Goal: Information Seeking & Learning: Learn about a topic

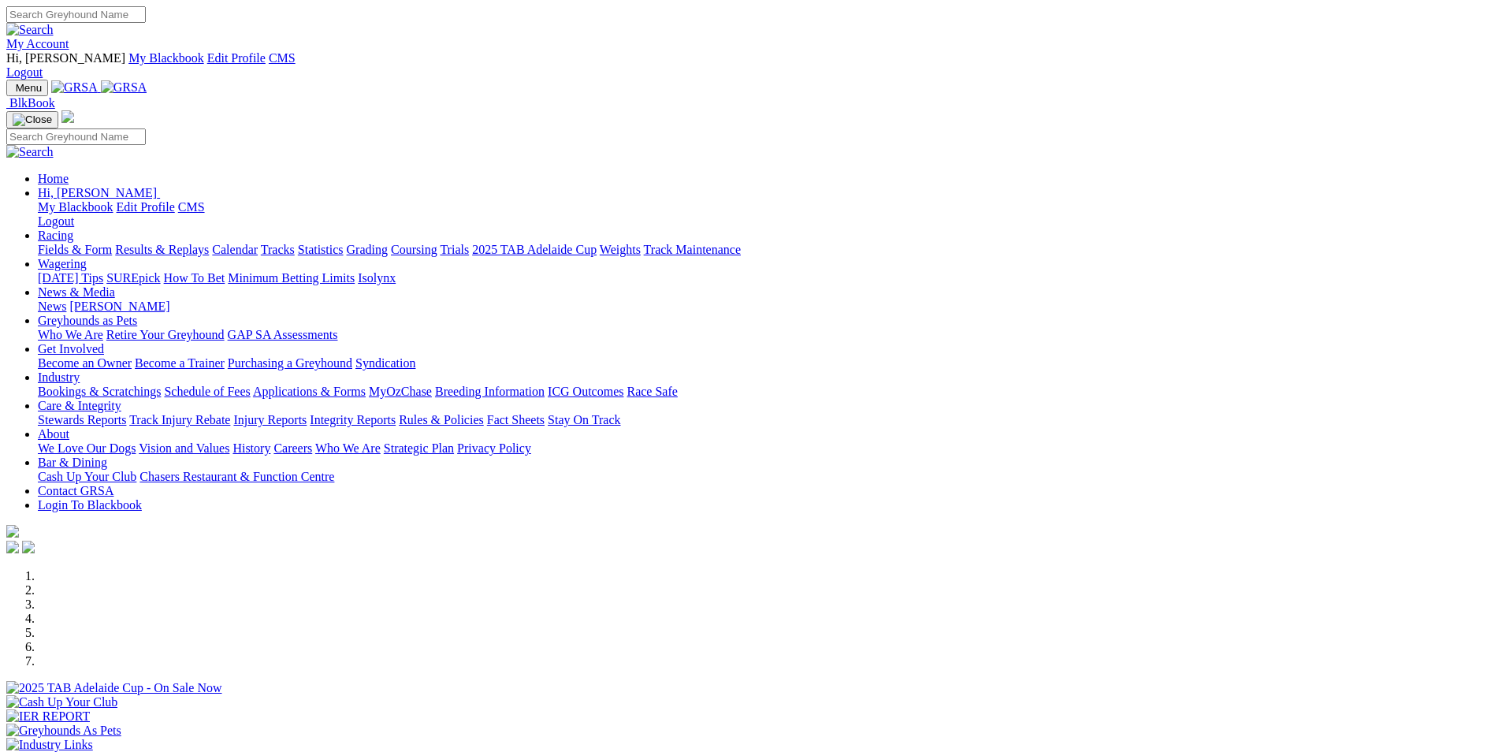
scroll to position [394, 0]
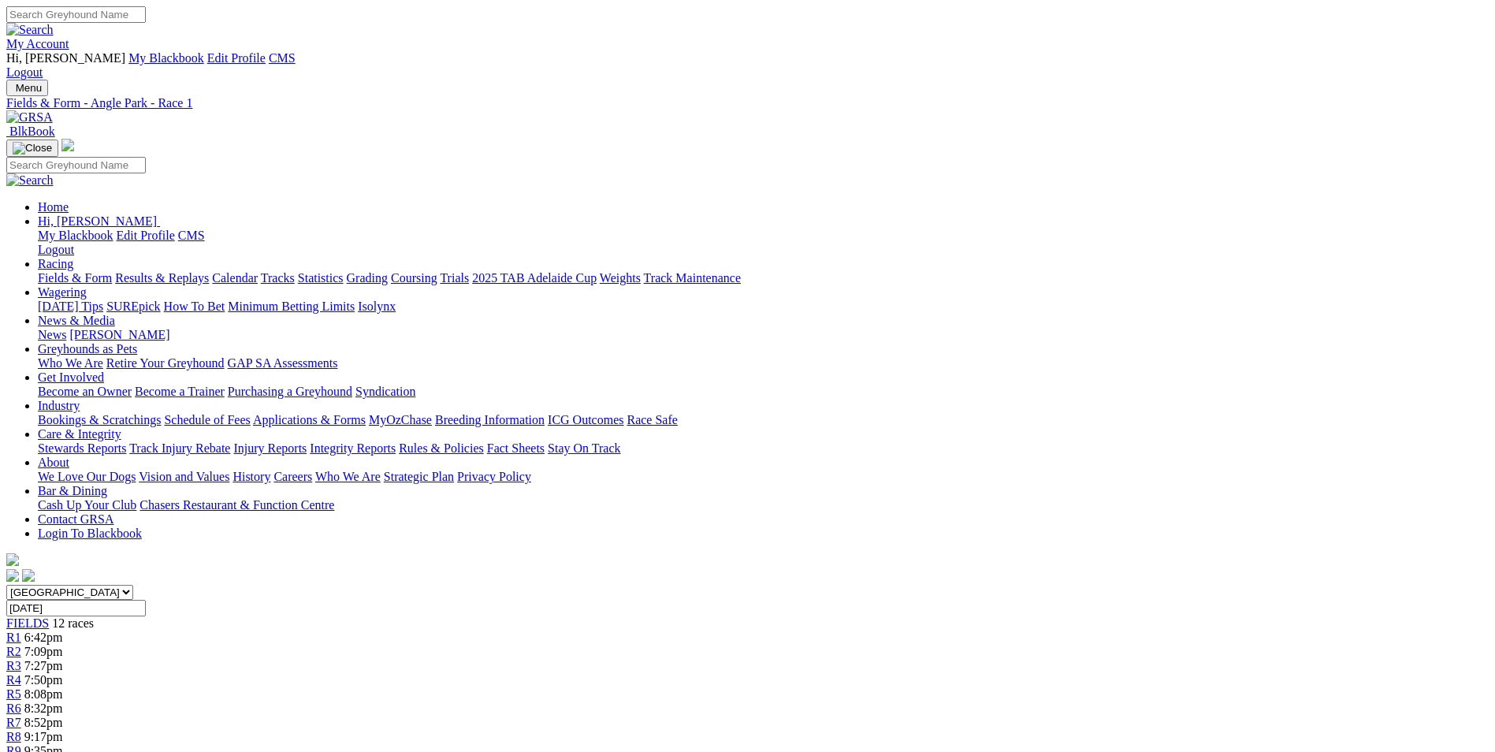
scroll to position [236, 0]
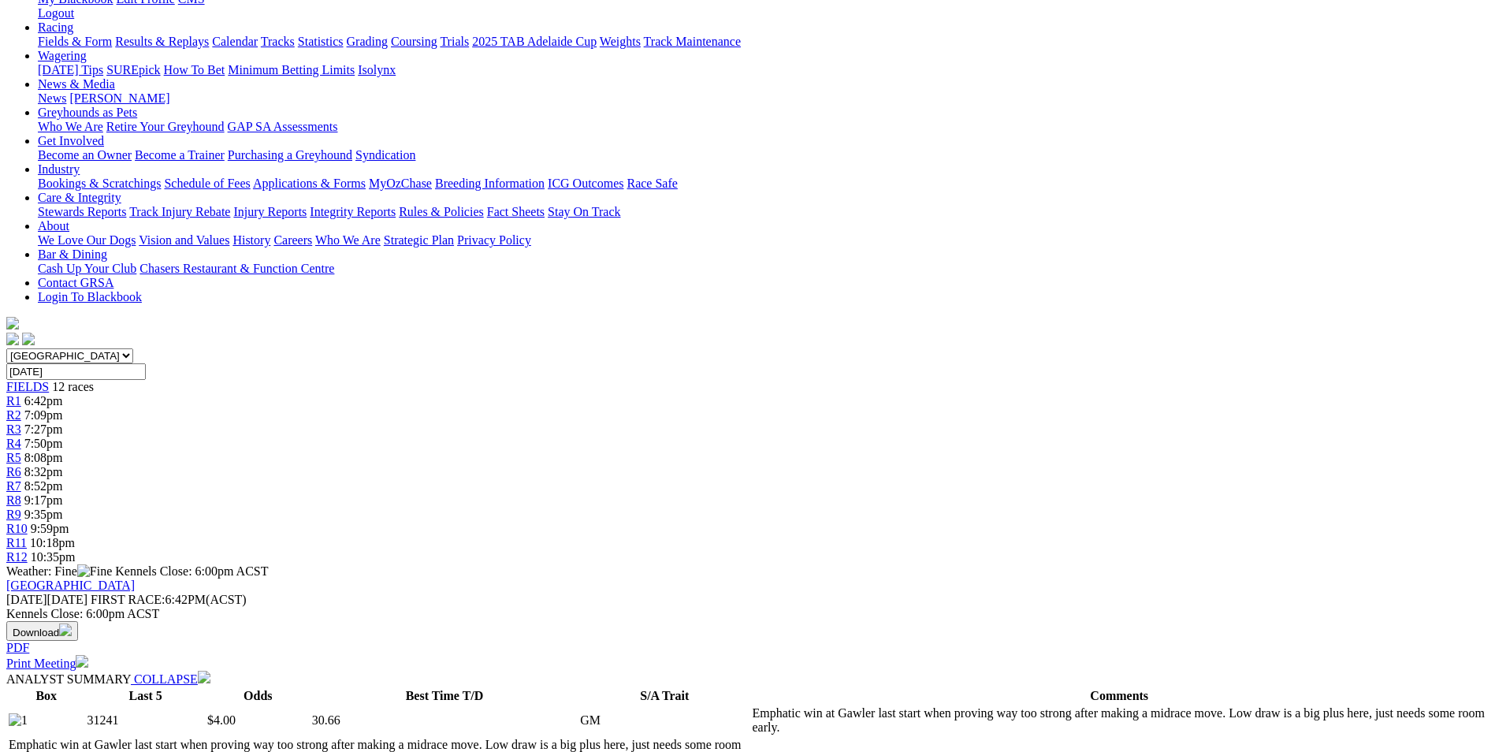
drag, startPoint x: 612, startPoint y: 474, endPoint x: 857, endPoint y: 517, distance: 248.1
copy p "First on a big cup night! Heart in mouth early for BINNAWAY WARRIOR (1) but if …"
click at [469, 408] on div "R2 7:09pm" at bounding box center [747, 415] width 1482 height 14
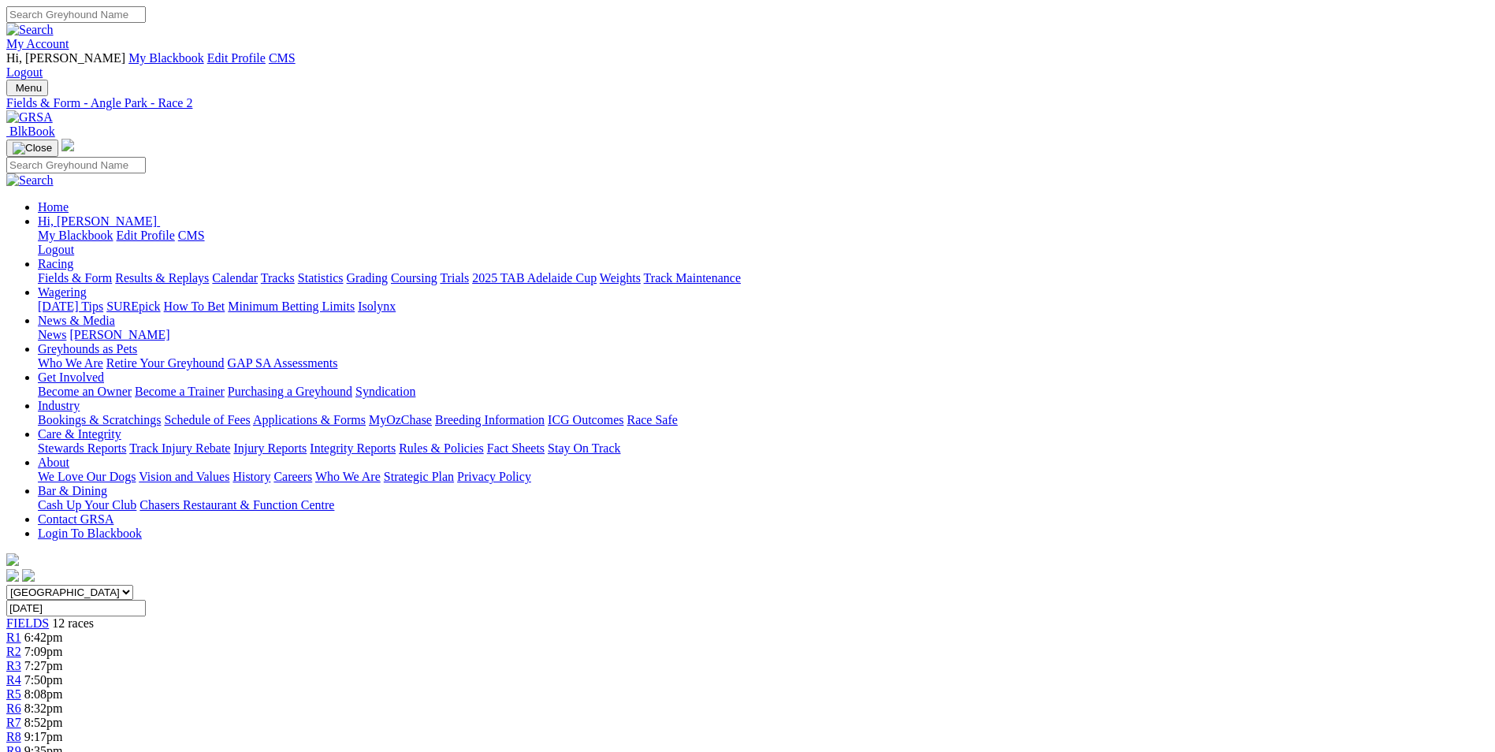
scroll to position [236, 0]
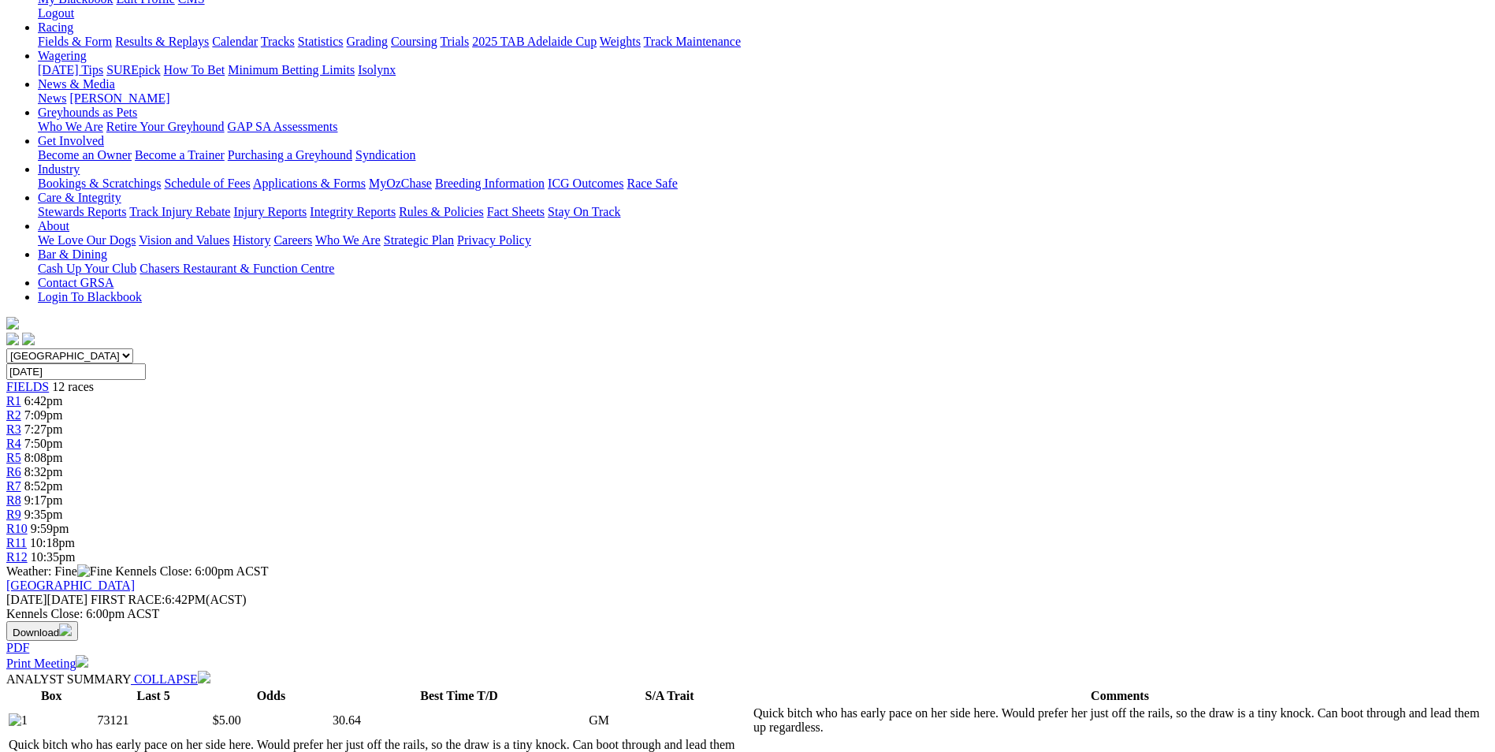
drag, startPoint x: 701, startPoint y: 507, endPoint x: 732, endPoint y: 567, distance: 67.3
copy p "Always a good race the Country Cup! WICKET (8) is a machine and I expect him to…"
click at [530, 422] on div "R3 7:27pm" at bounding box center [747, 429] width 1482 height 14
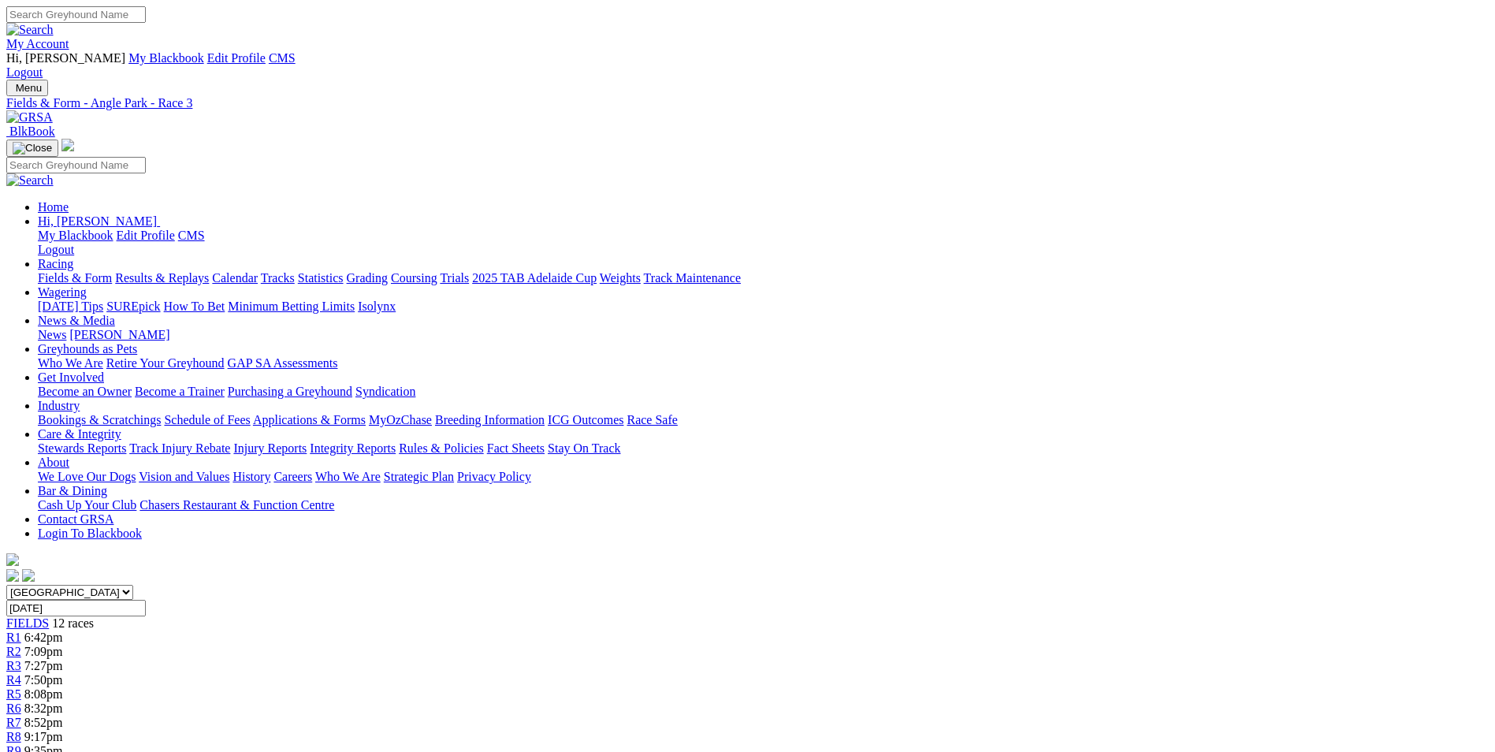
drag, startPoint x: 592, startPoint y: 693, endPoint x: 808, endPoint y: 736, distance: 220.2
copy p "CANYA TERRY (2) brings a bit of class into this and he has been great at his tw…"
click at [63, 673] on span "7:50pm" at bounding box center [43, 679] width 39 height 13
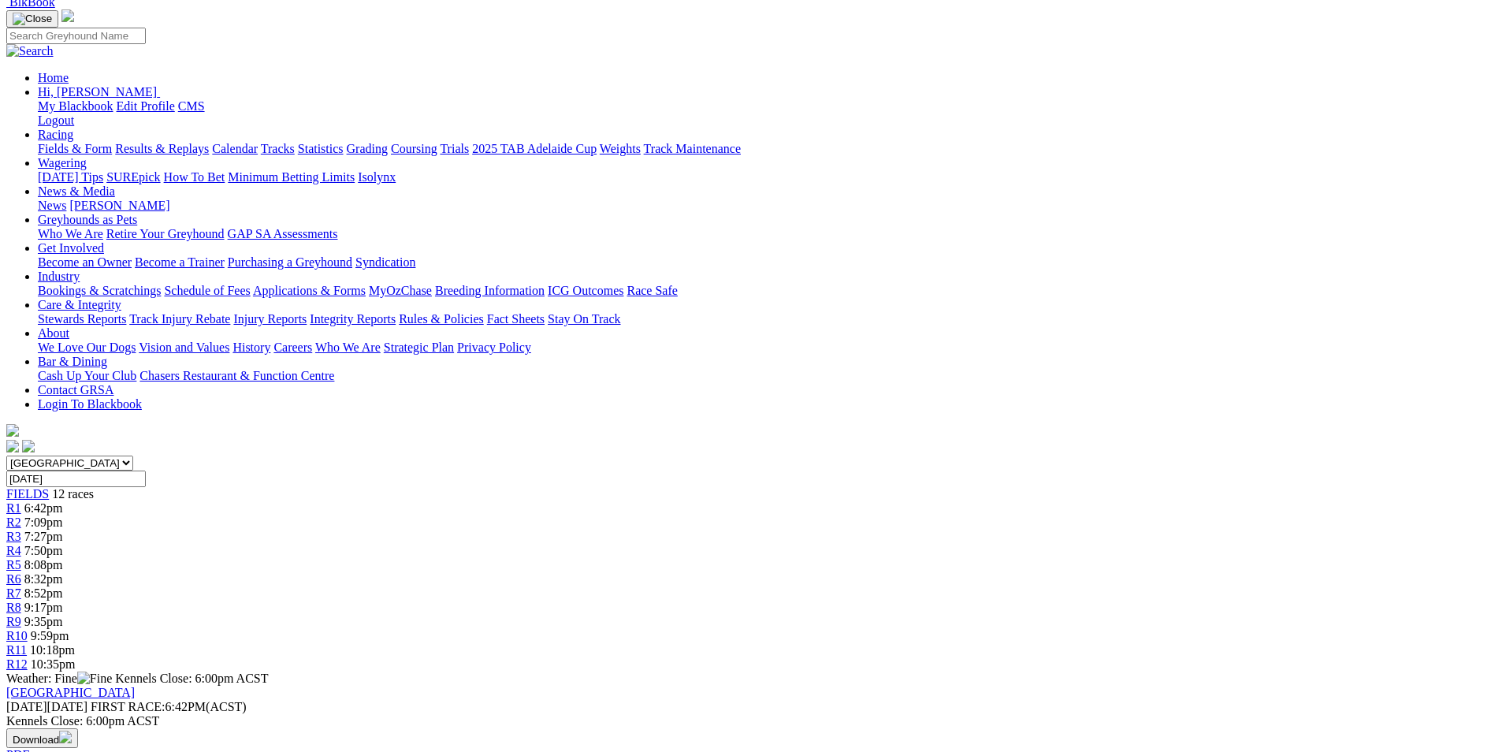
scroll to position [158, 0]
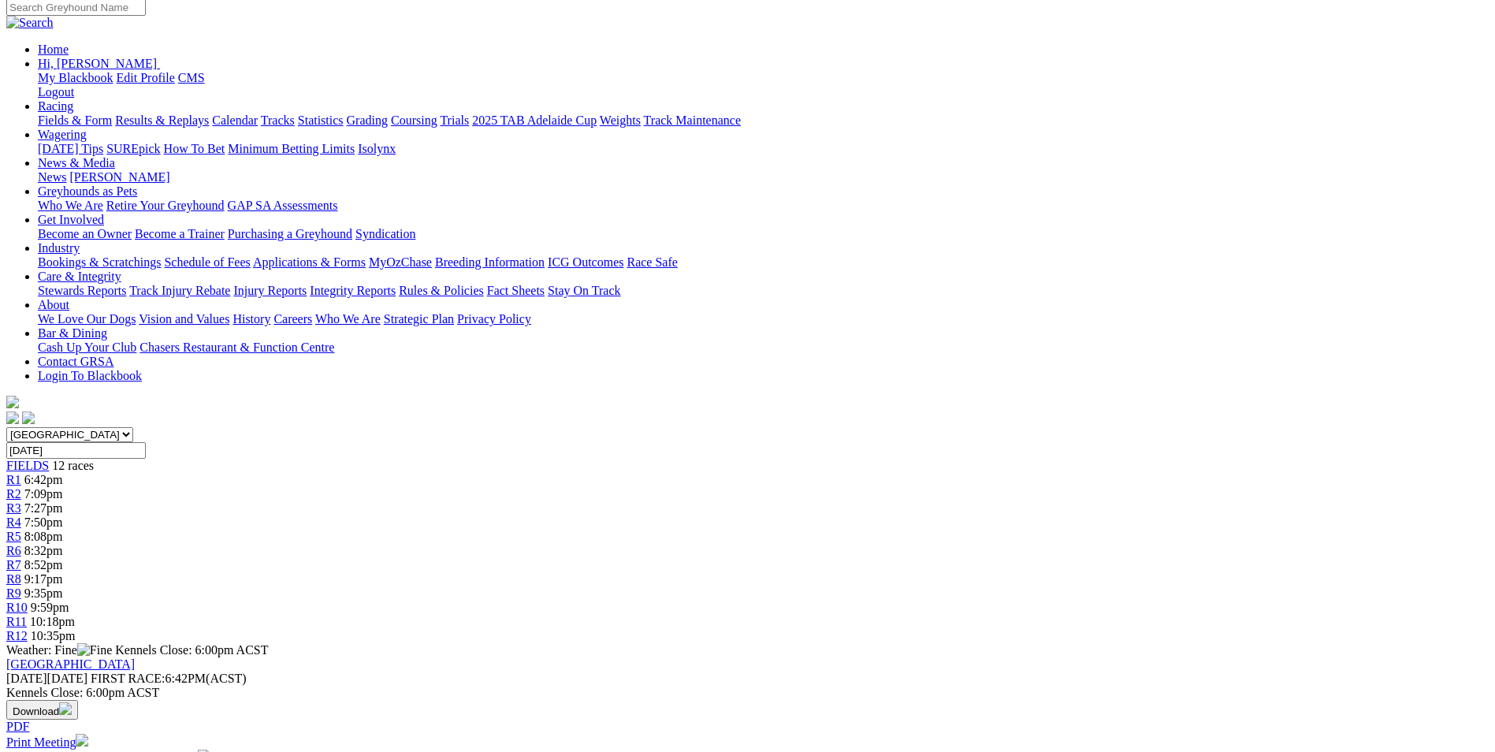
drag, startPoint x: 586, startPoint y: 640, endPoint x: 728, endPoint y: 675, distance: 146.2
copy p "This is a ripper! CANYA STRIKER (5) has to be value. Not a lot of early speed d…"
click at [685, 530] on div "R5 8:08pm" at bounding box center [747, 537] width 1482 height 14
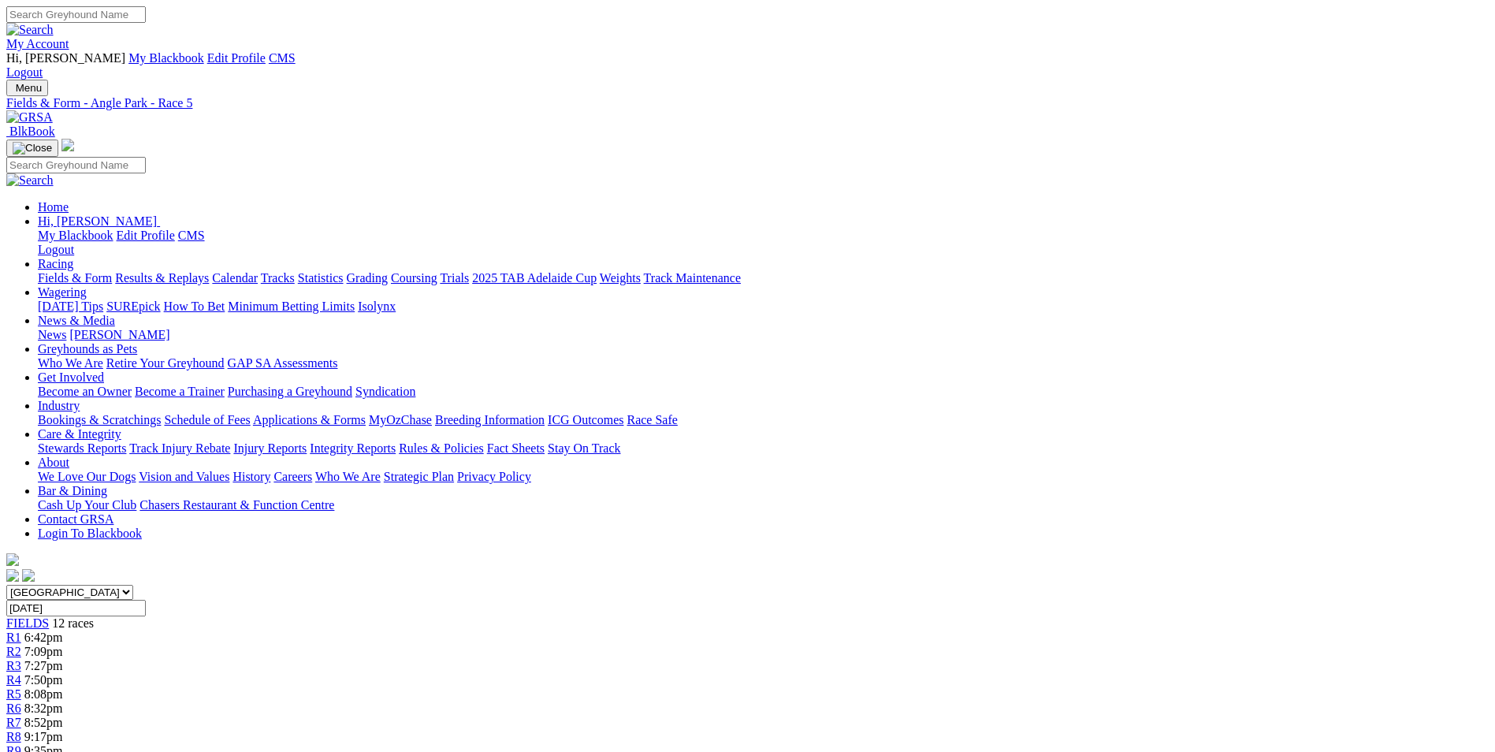
scroll to position [236, 0]
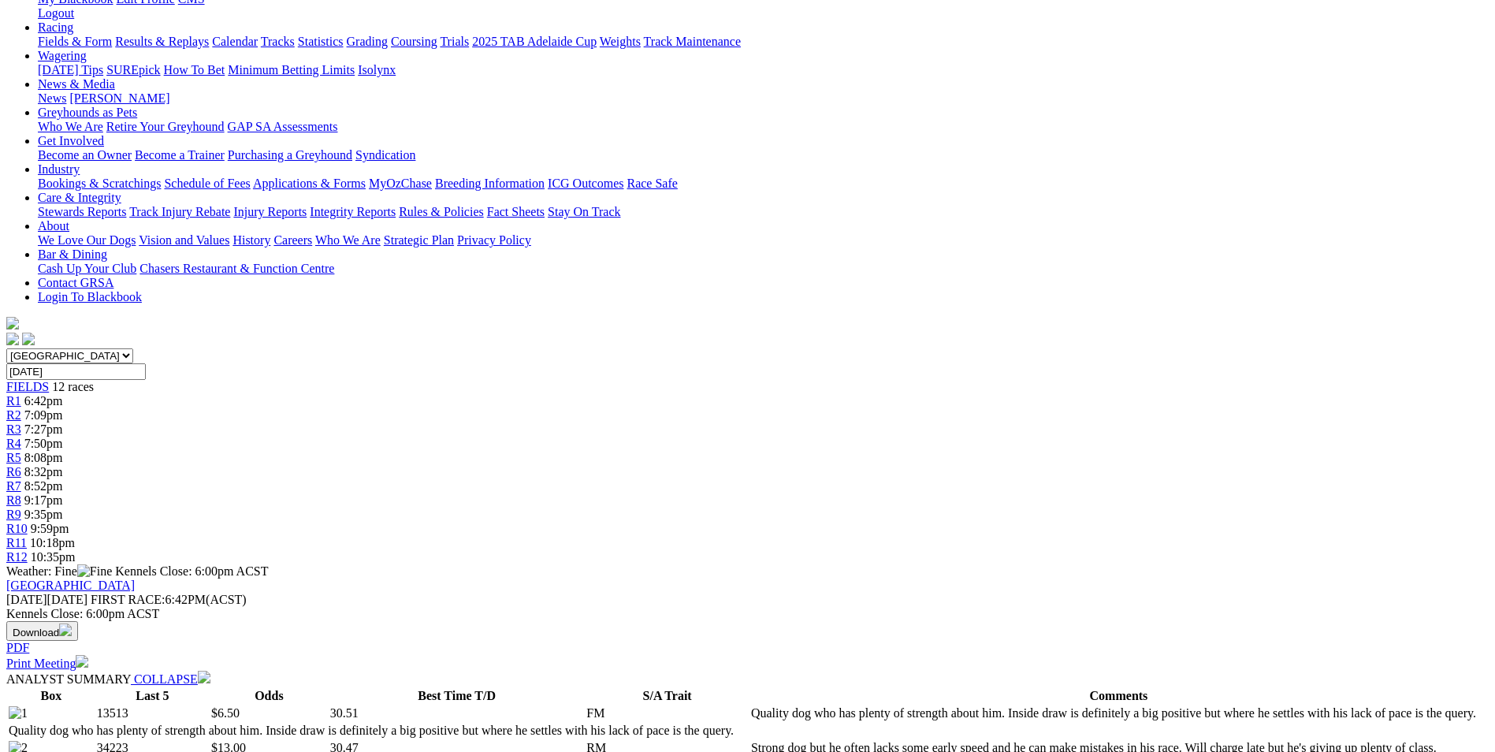
drag, startPoint x: 578, startPoint y: 546, endPoint x: 690, endPoint y: 588, distance: 118.7
copy p "Intriguing run to the first turn here. BOOKALOO (5) is so honest and generally …"
click at [742, 465] on div "R6 8:32pm" at bounding box center [747, 472] width 1482 height 14
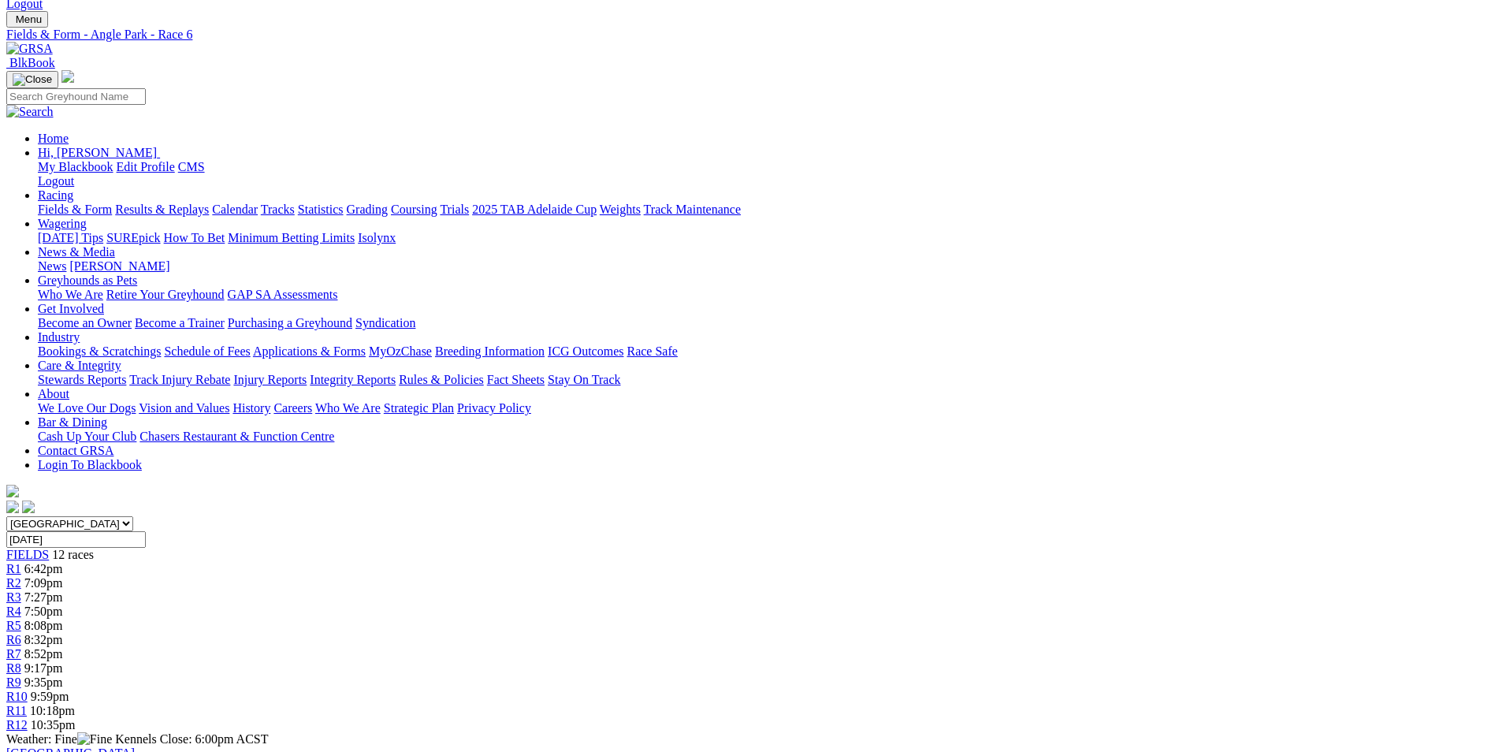
scroll to position [158, 0]
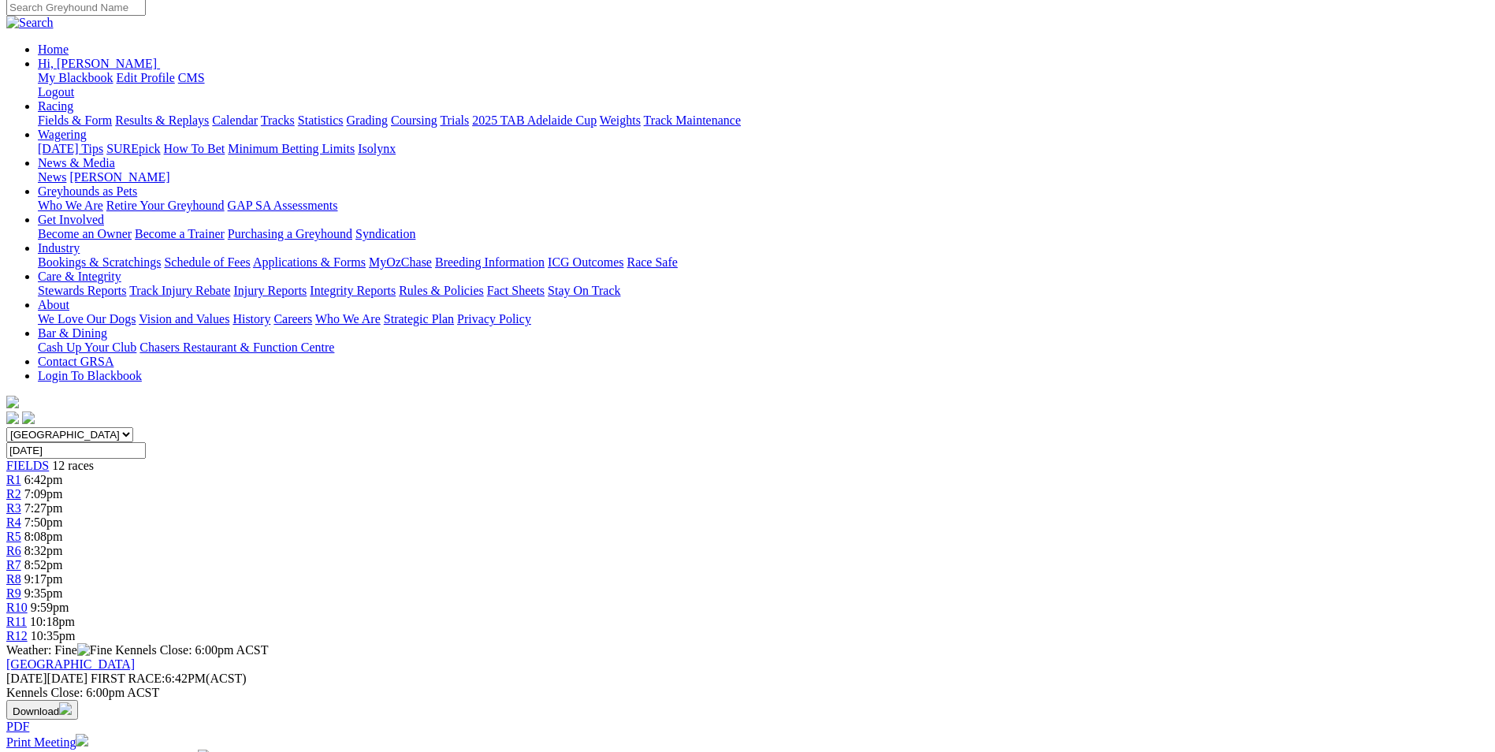
drag, startPoint x: 589, startPoint y: 537, endPoint x: 798, endPoint y: 581, distance: 214.1
copy p "This looks made for PEAKY BOO (3)! Fitness told last week but he will be better…"
click at [63, 558] on span "8:52pm" at bounding box center [43, 564] width 39 height 13
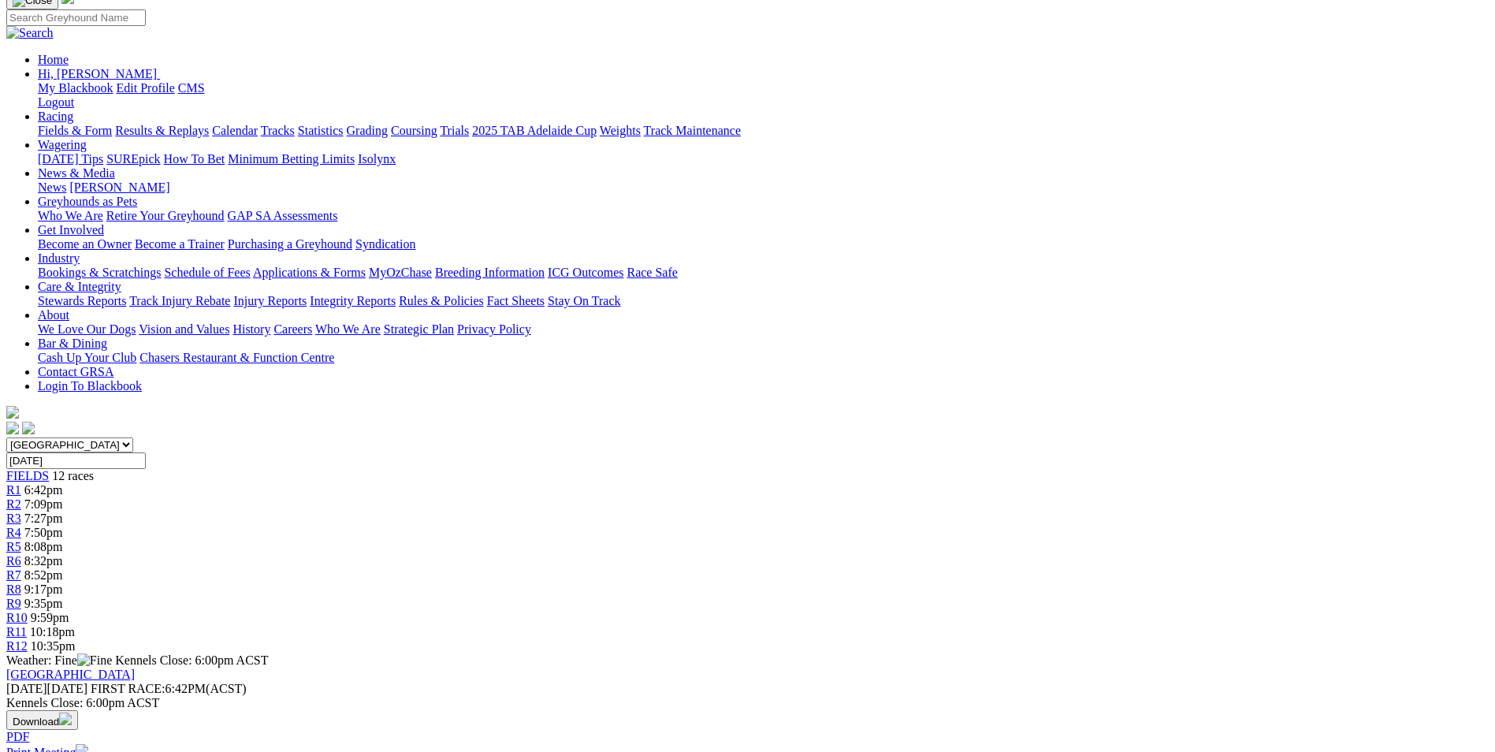
scroll to position [158, 0]
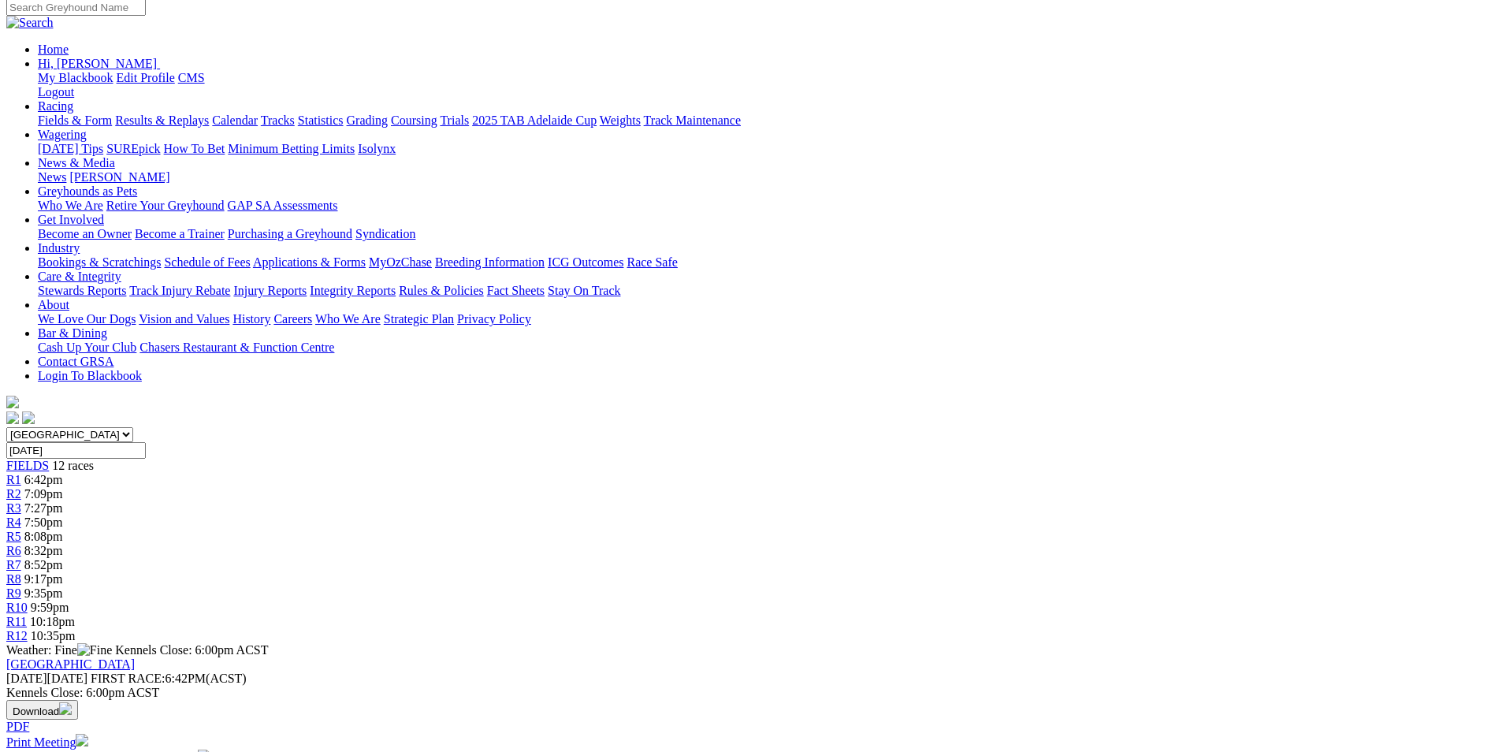
drag, startPoint x: 583, startPoint y: 634, endPoint x: 752, endPoint y: 678, distance: 174.3
copy p "Incredible cup race! No superlatives give MALLEE BEAUTY (4) justice, she is jus…"
click at [890, 572] on div "R8 9:17pm" at bounding box center [747, 579] width 1482 height 14
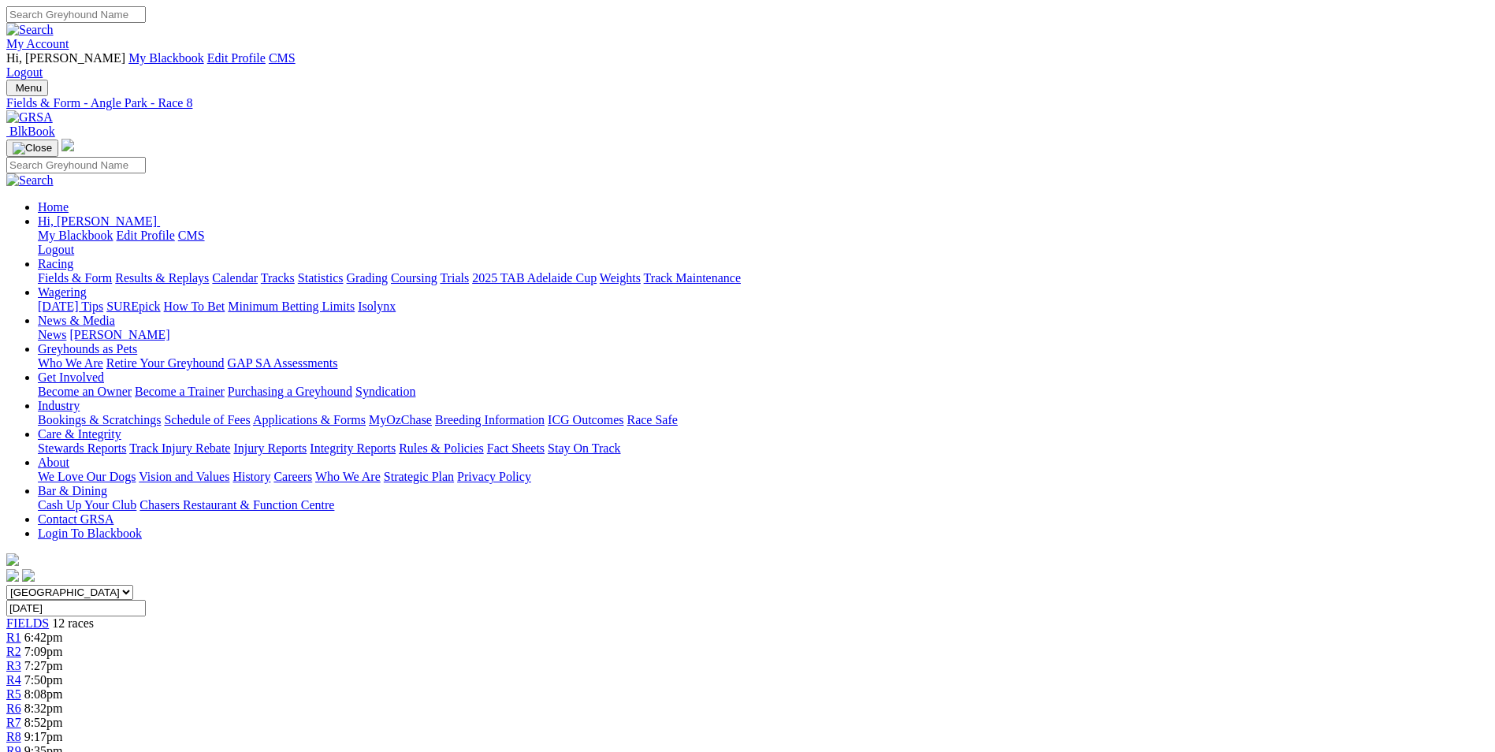
scroll to position [236, 0]
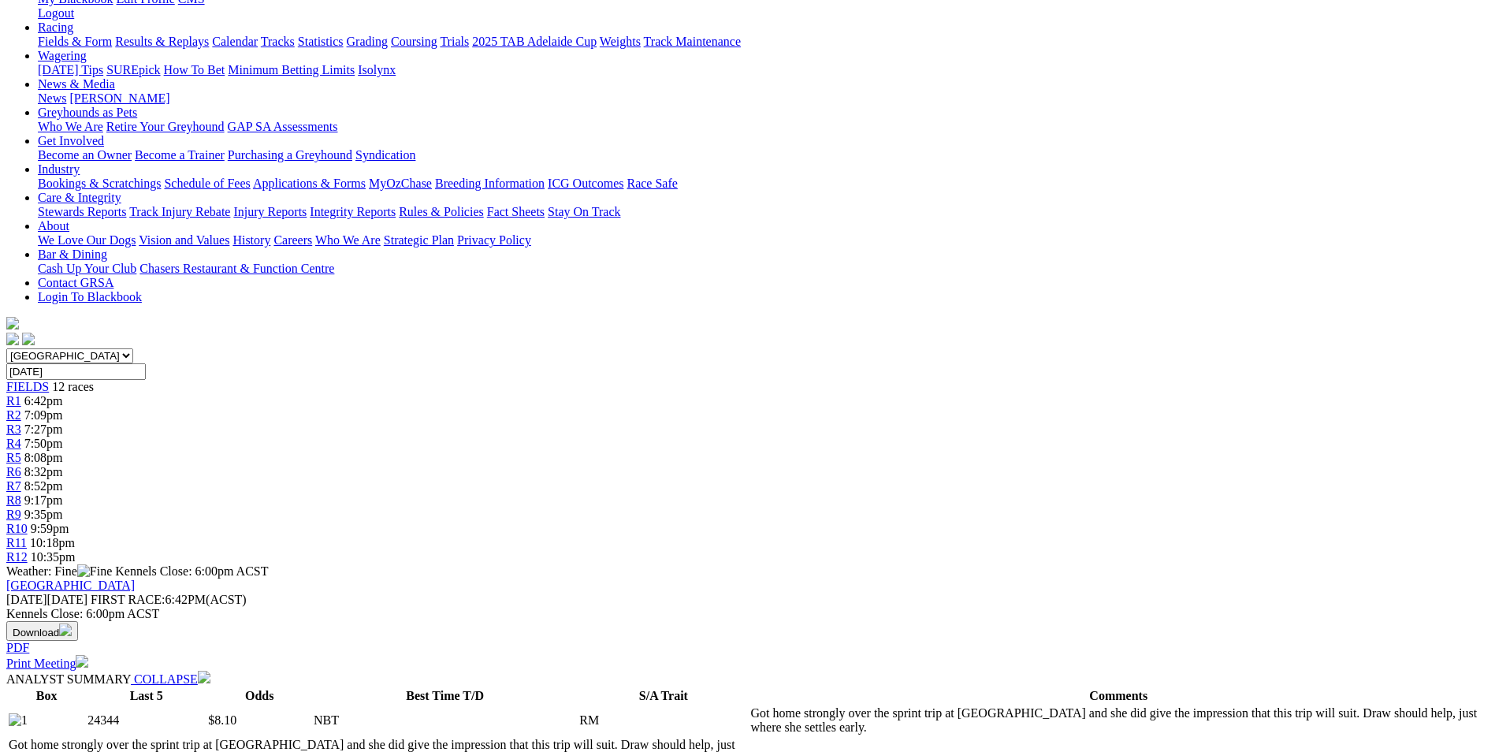
drag, startPoint x: 644, startPoint y: 502, endPoint x: 965, endPoint y: 547, distance: 323.9
copy p "BUFFY'S NO ANGEL (2) has her confidence up and she is perfectly drawn underneat…"
click at [63, 508] on span "9:35pm" at bounding box center [43, 514] width 39 height 13
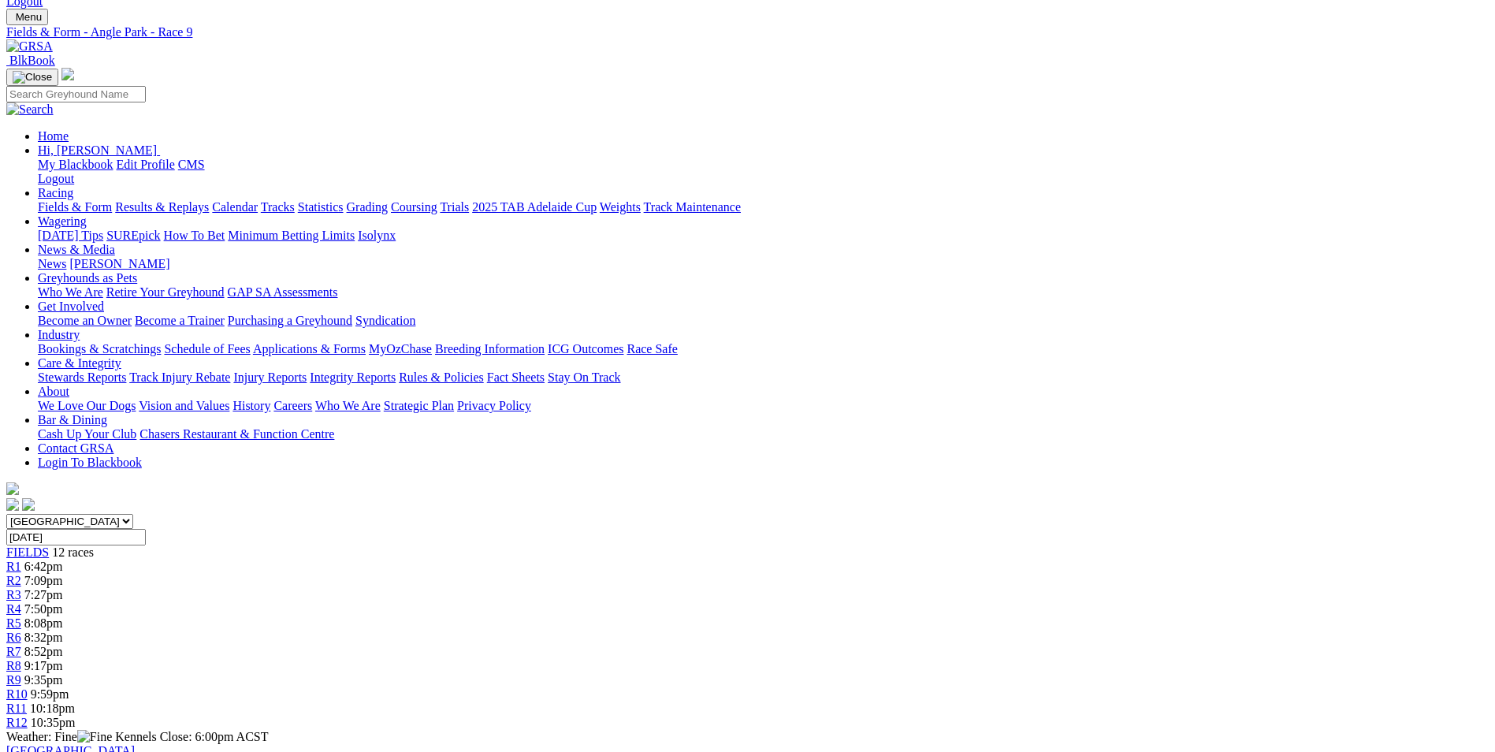
scroll to position [158, 0]
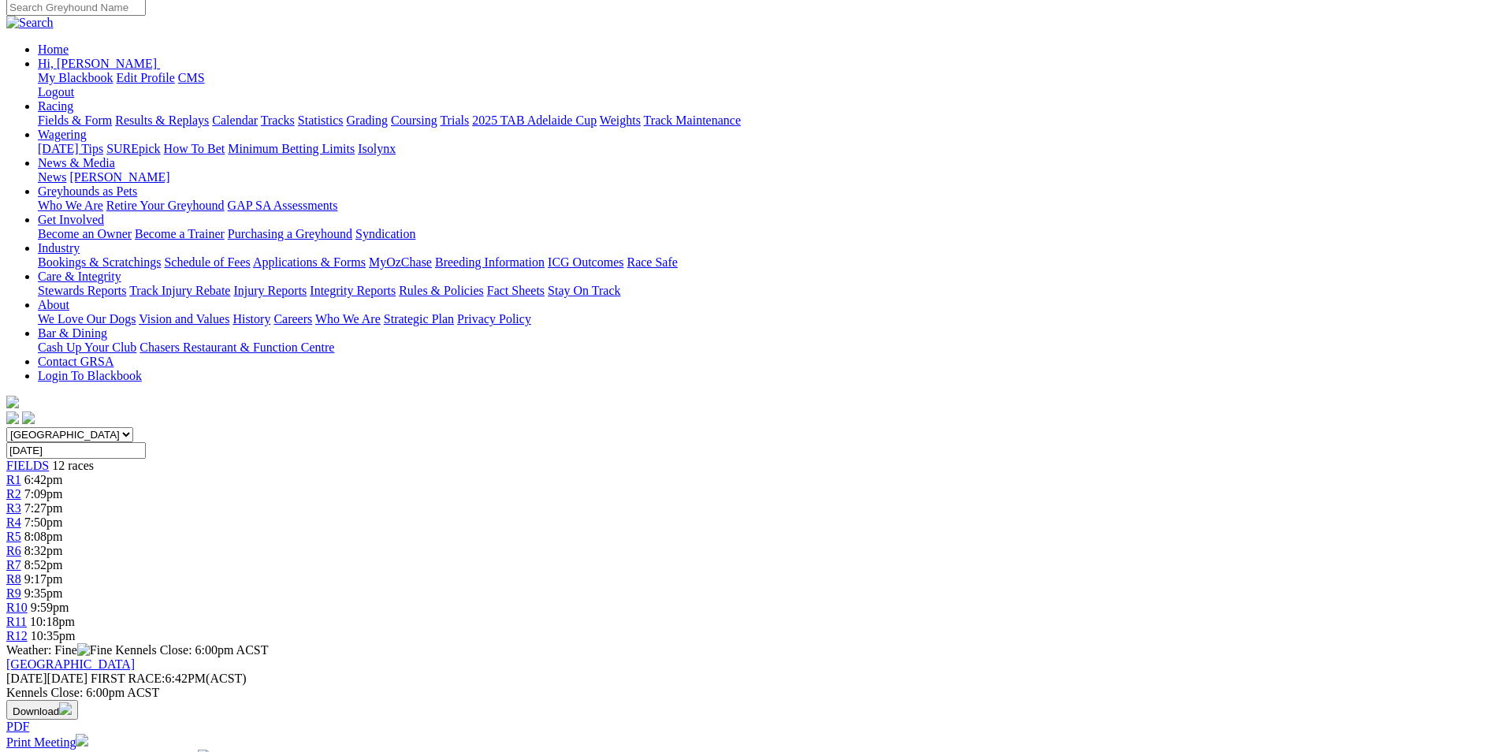
drag, startPoint x: 532, startPoint y: 540, endPoint x: 1033, endPoint y: 575, distance: 502.4
copy p "Good race here with a few winning hopes. HARTLEY BALE (1) loves it here and the…"
click at [28, 601] on span "R10" at bounding box center [16, 607] width 21 height 13
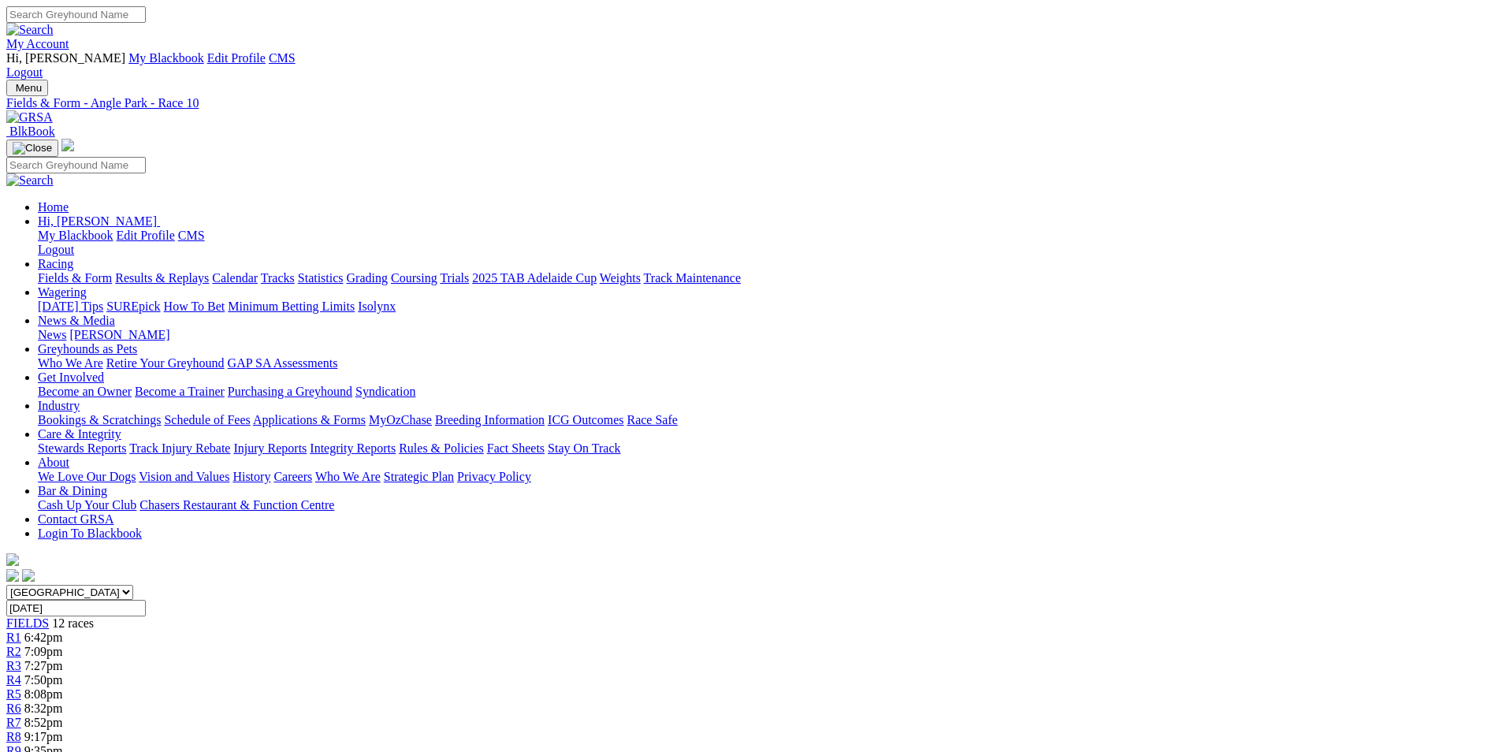
drag, startPoint x: 633, startPoint y: 633, endPoint x: 884, endPoint y: 675, distance: 255.0
copy p "BROTHER [PERSON_NAME] (4) should enjoy this small field and if he can navigate …"
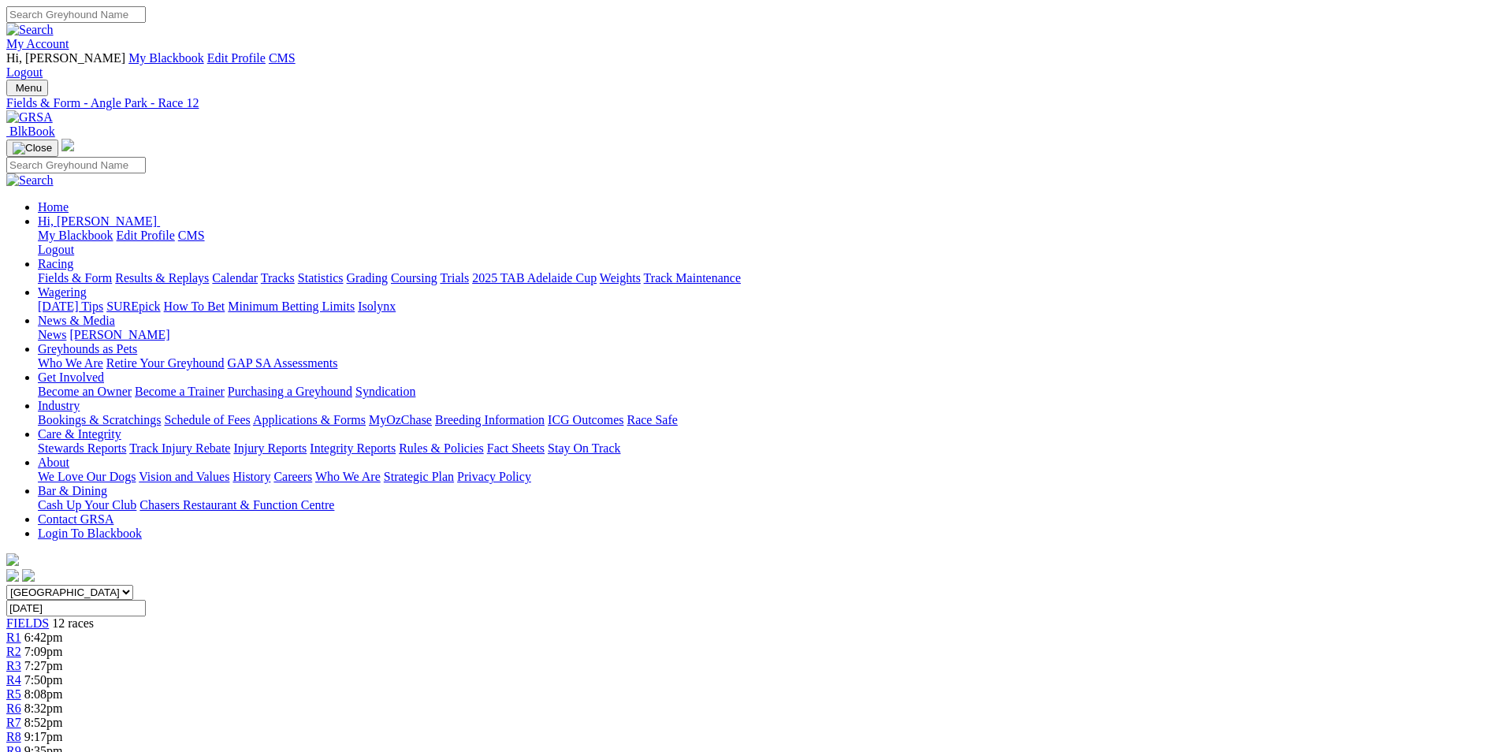
click at [53, 110] on img at bounding box center [29, 117] width 46 height 14
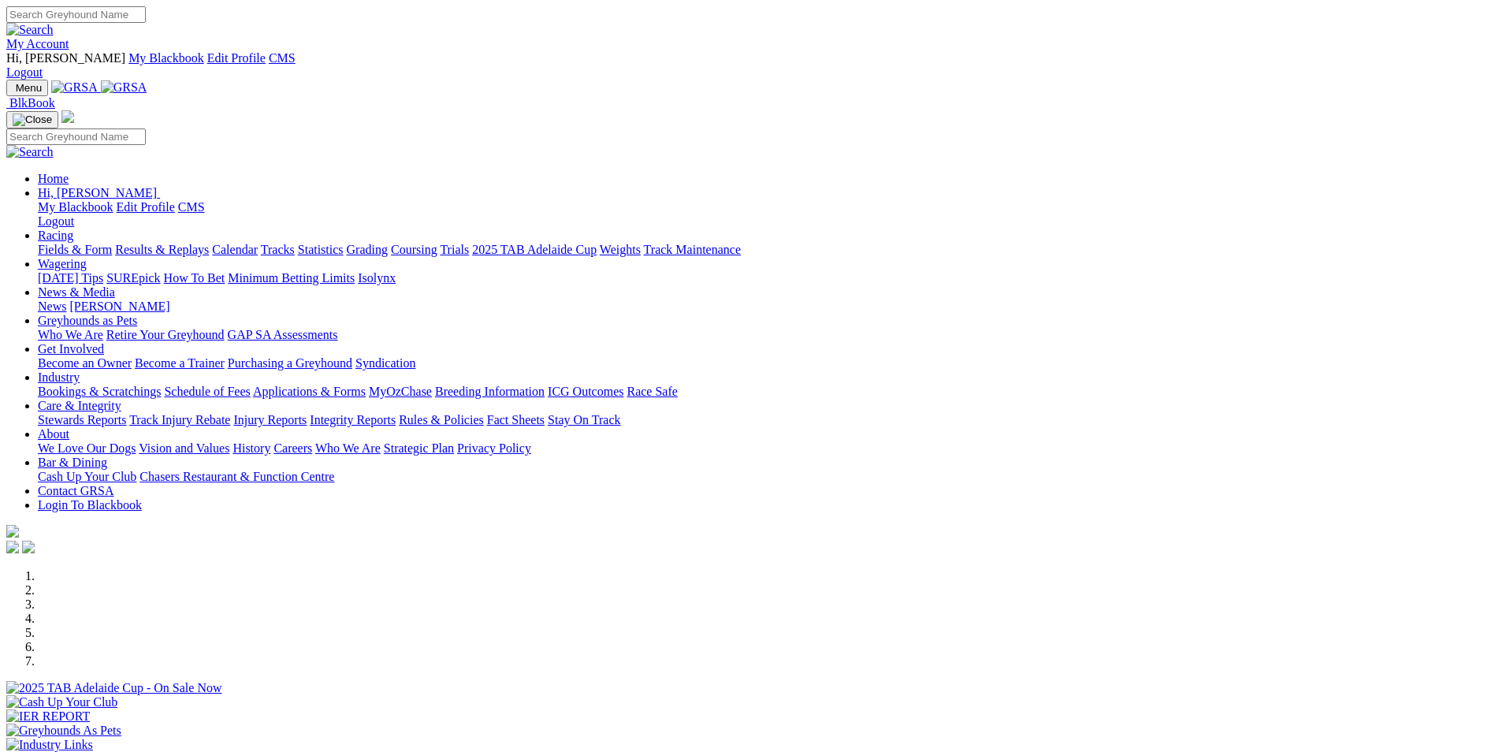
scroll to position [315, 0]
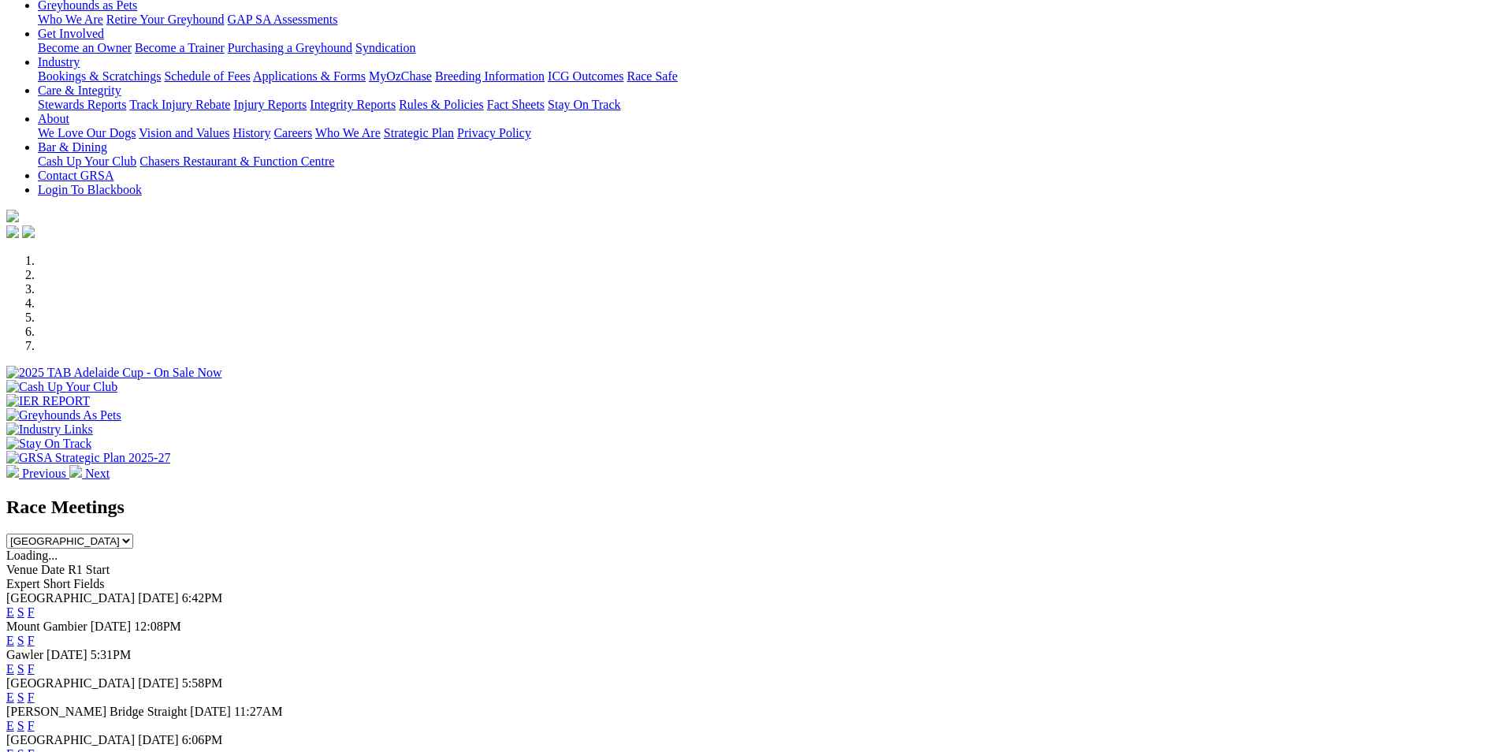
click at [14, 690] on link "E" at bounding box center [10, 696] width 8 height 13
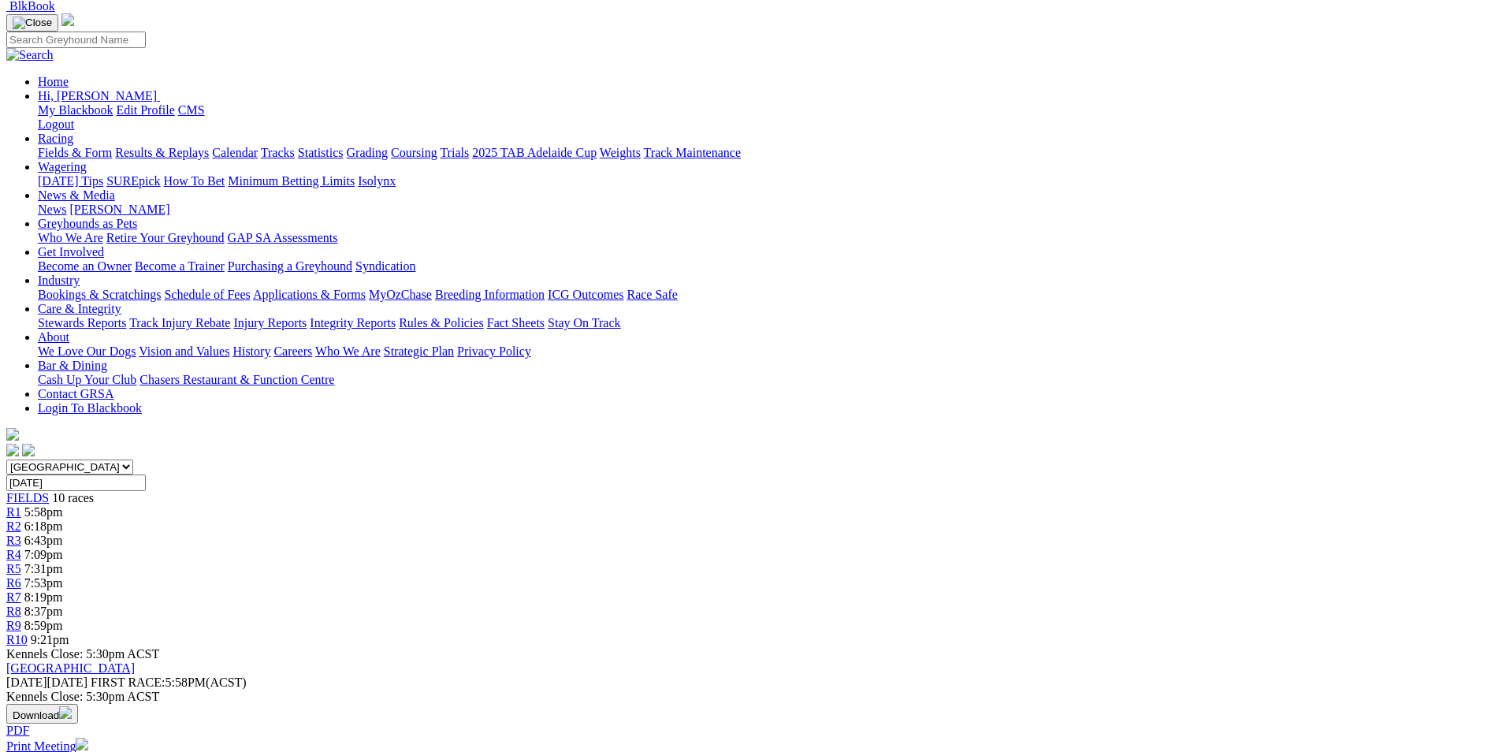
scroll to position [158, 0]
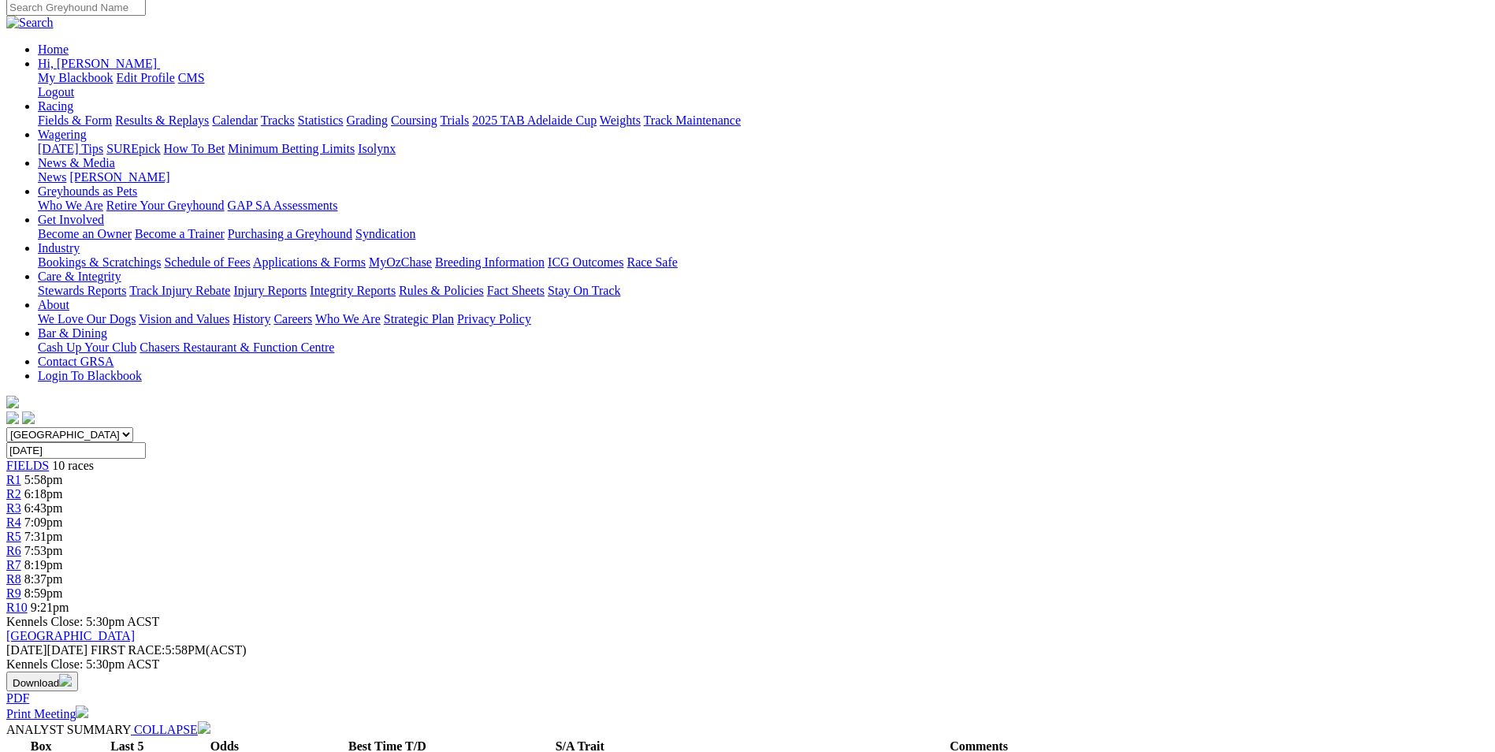
drag, startPoint x: 614, startPoint y: 515, endPoint x: 794, endPoint y: 563, distance: 186.0
copy p "We start the night with a maiden event over the short, She's Got Design (1) has…"
click at [21, 487] on span "R2" at bounding box center [13, 493] width 15 height 13
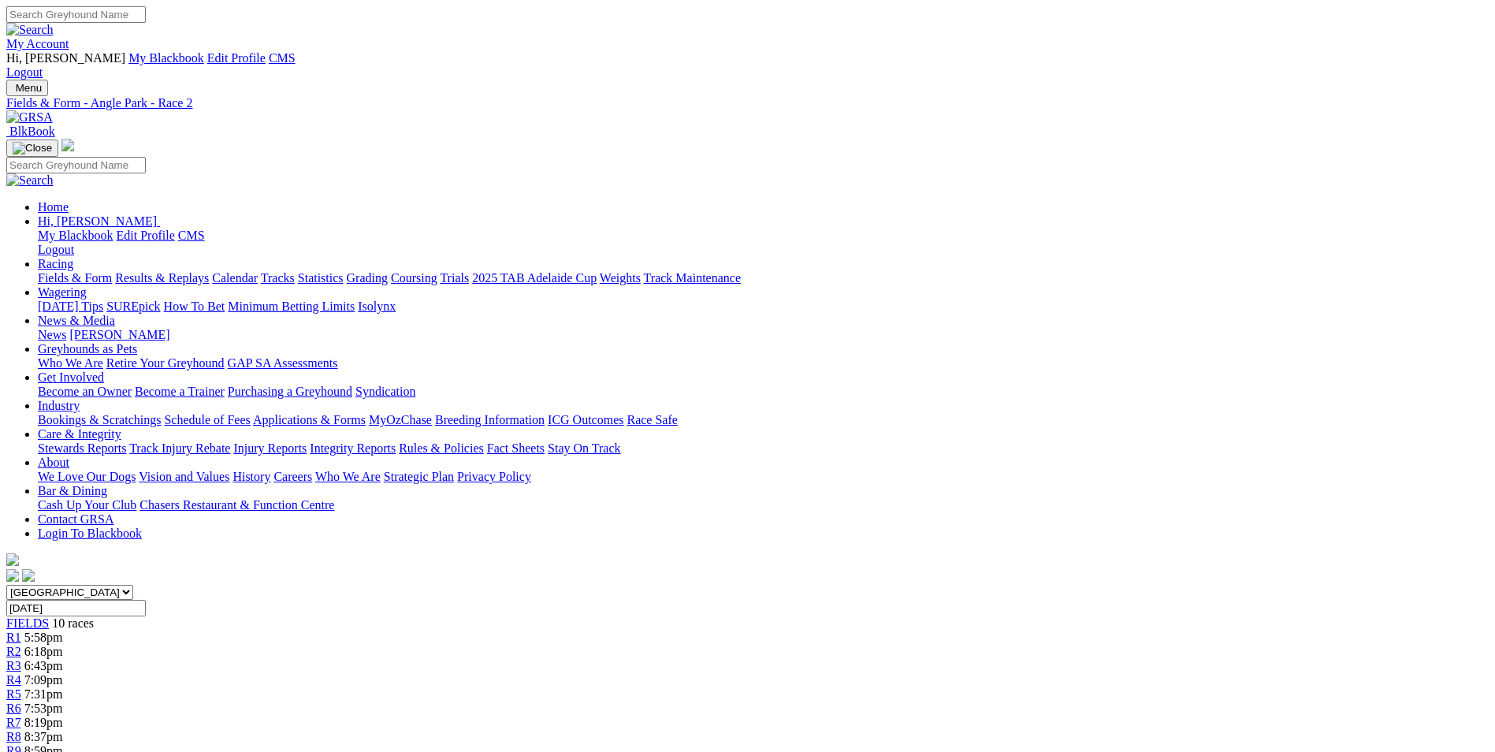
drag, startPoint x: 617, startPoint y: 671, endPoint x: 830, endPoint y: 712, distance: 216.5
copy p "The 2nd of the maidens and we have three 1st starters, Canya Nameless (7) is on…"
click at [63, 659] on span "6:43pm" at bounding box center [43, 665] width 39 height 13
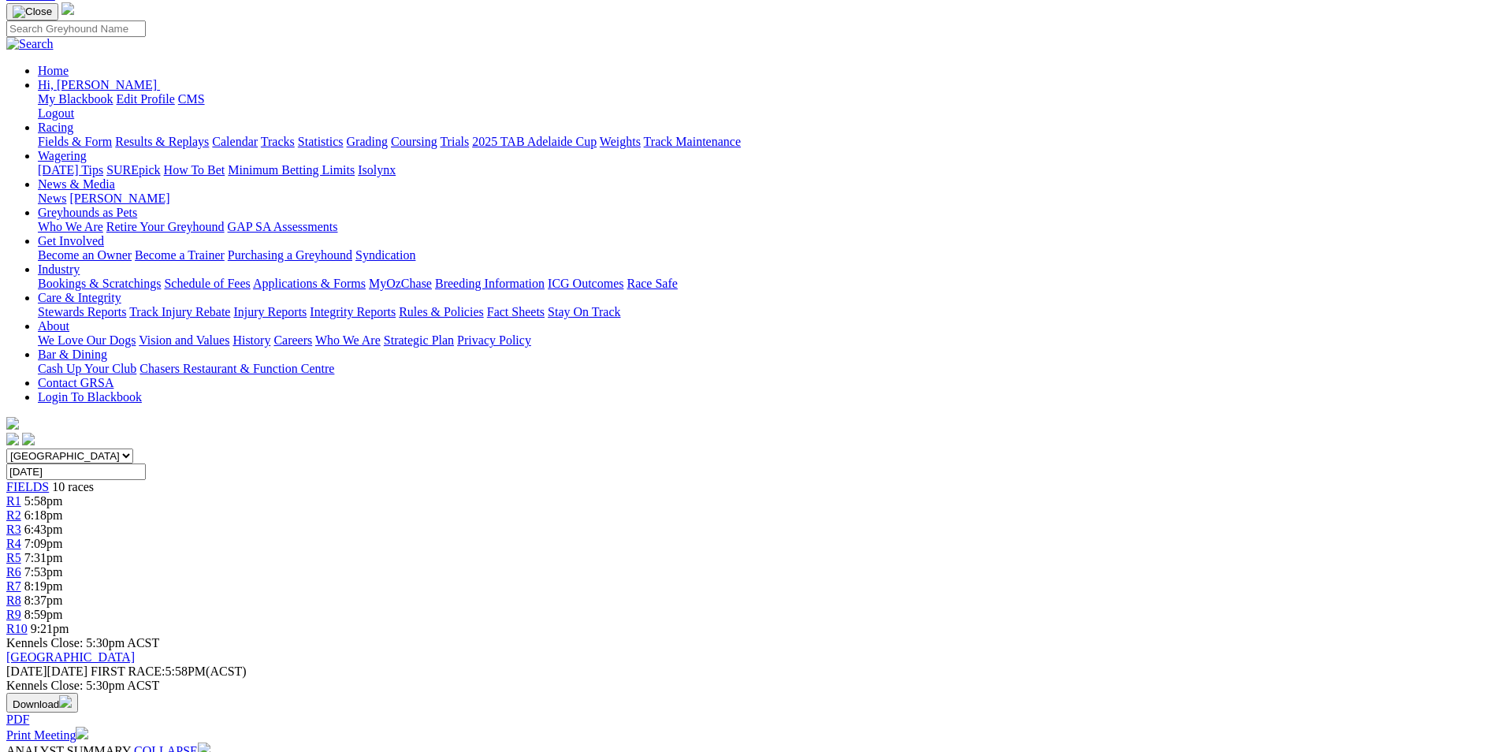
scroll to position [158, 0]
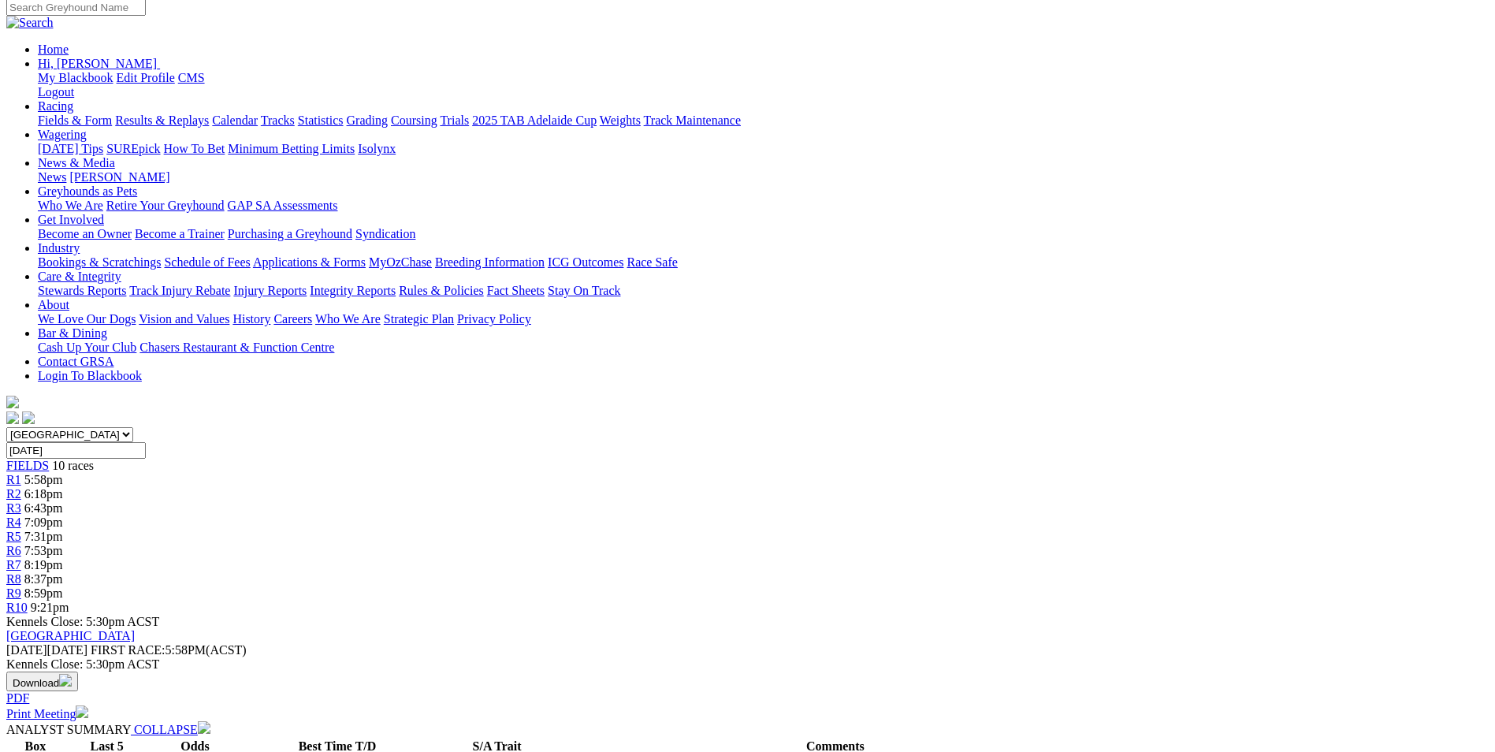
drag, startPoint x: 627, startPoint y: 485, endPoint x: 930, endPoint y: 530, distance: 306.7
copy p "Imagine The Fun (2) is the form runner here winning three of her last four at G…"
click at [63, 515] on span "7:09pm" at bounding box center [43, 521] width 39 height 13
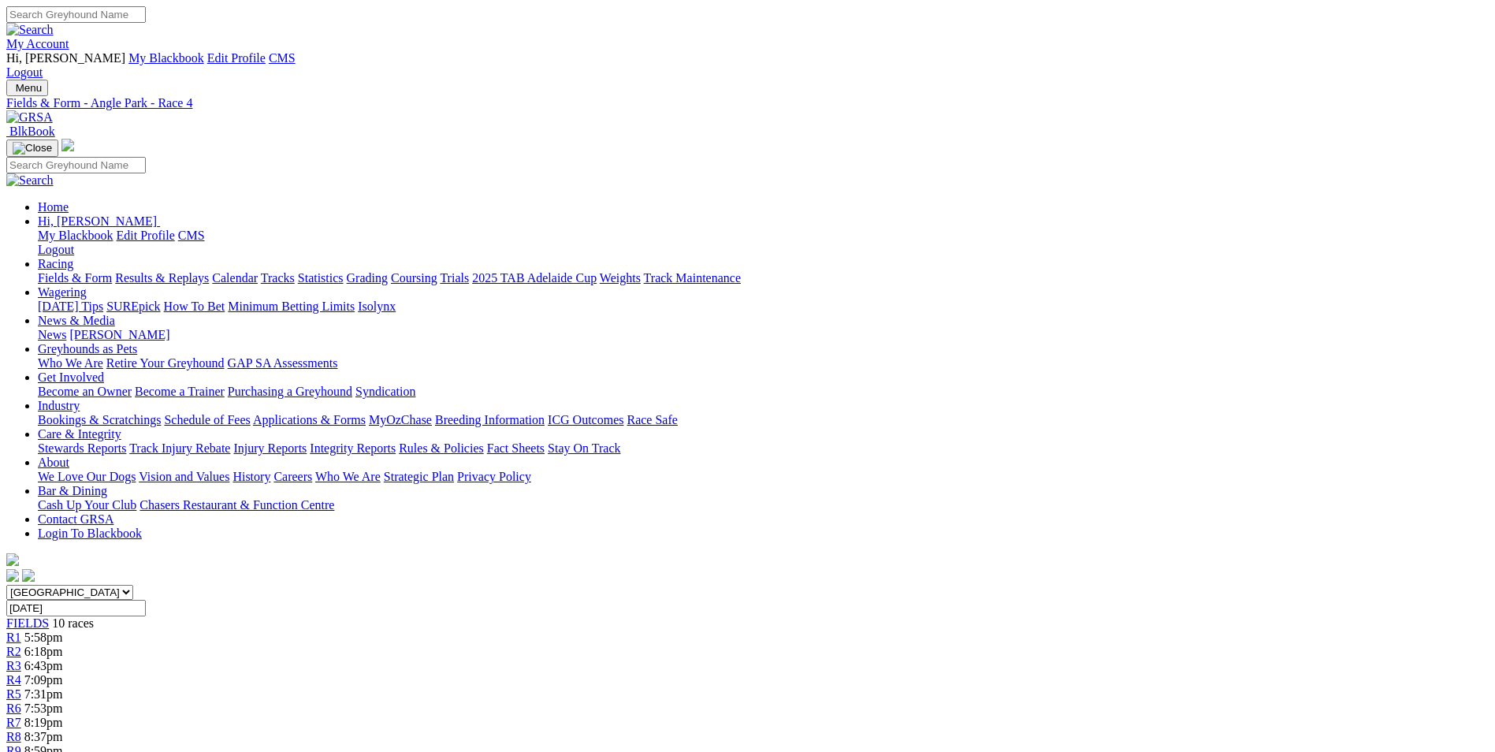
drag, startPoint x: 531, startPoint y: 617, endPoint x: 1052, endPoint y: 660, distance: 522.7
copy p "Hany event here over the short, Grand Chief (2) has been racing well and runnin…"
click at [21, 687] on link "R5" at bounding box center [13, 693] width 15 height 13
drag, startPoint x: 596, startPoint y: 644, endPoint x: 709, endPoint y: 687, distance: 121.5
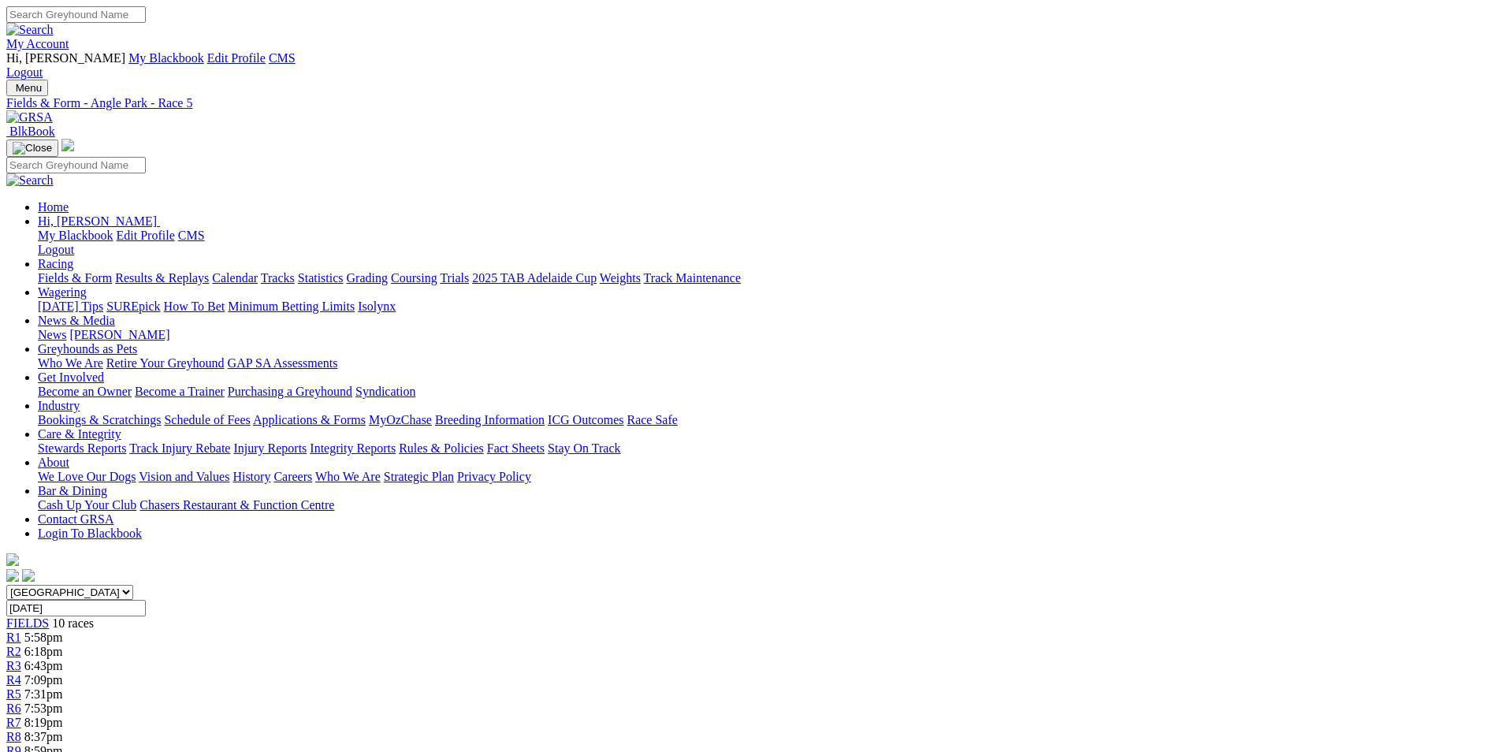
copy p "Loving It Sweet (8) is a newcomer from across the border, she has two wins and …"
click at [855, 701] on div "R6 7:53pm" at bounding box center [747, 708] width 1482 height 14
drag, startPoint x: 544, startPoint y: 645, endPoint x: 593, endPoint y: 705, distance: 77.8
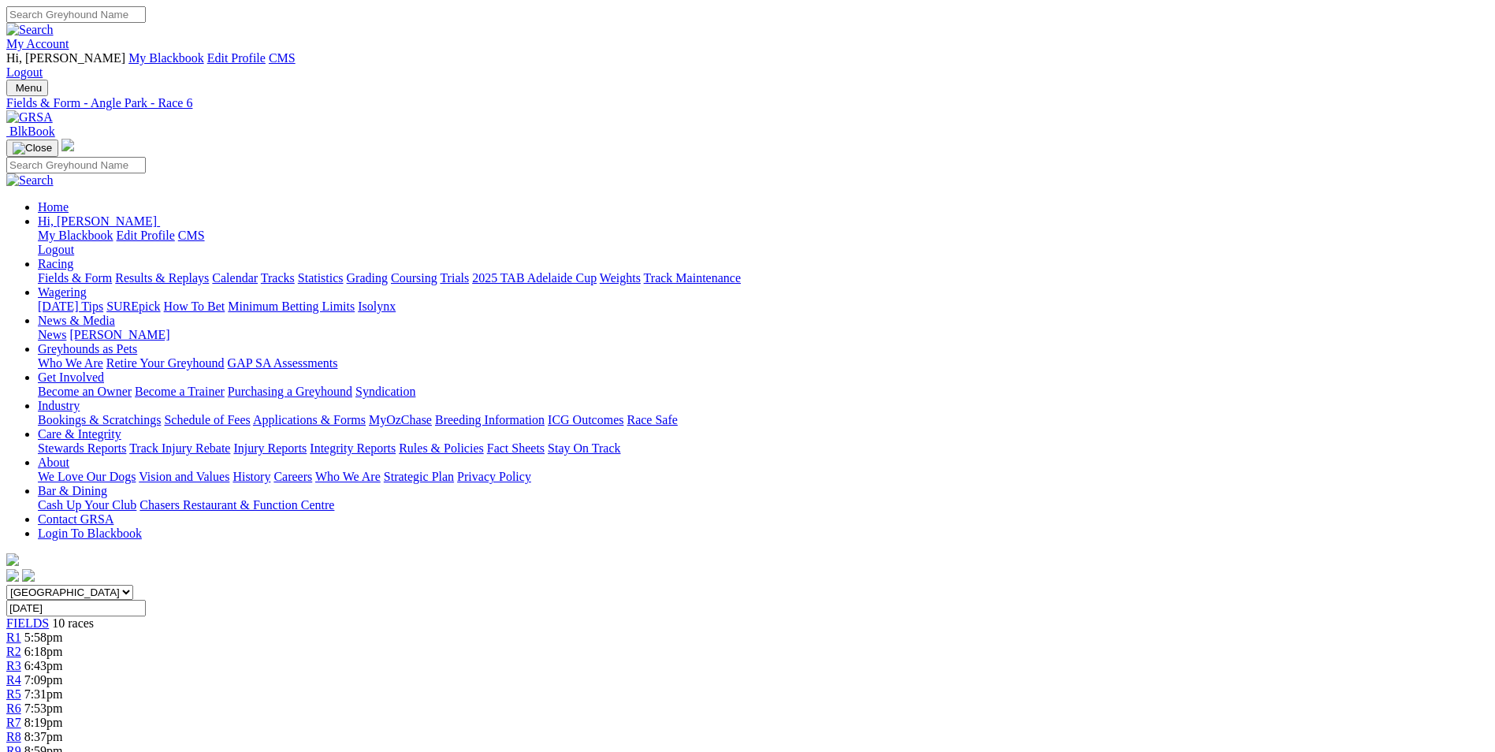
copy p "Zing Matilda (8) has been racing well without winning, goes well here and she c…"
click at [21, 716] on span "R7" at bounding box center [13, 722] width 15 height 13
drag, startPoint x: 611, startPoint y: 675, endPoint x: 841, endPoint y: 736, distance: 238.2
copy p "Breaker Of Rules (3) looks one of the main chances in this, placed in four of h…"
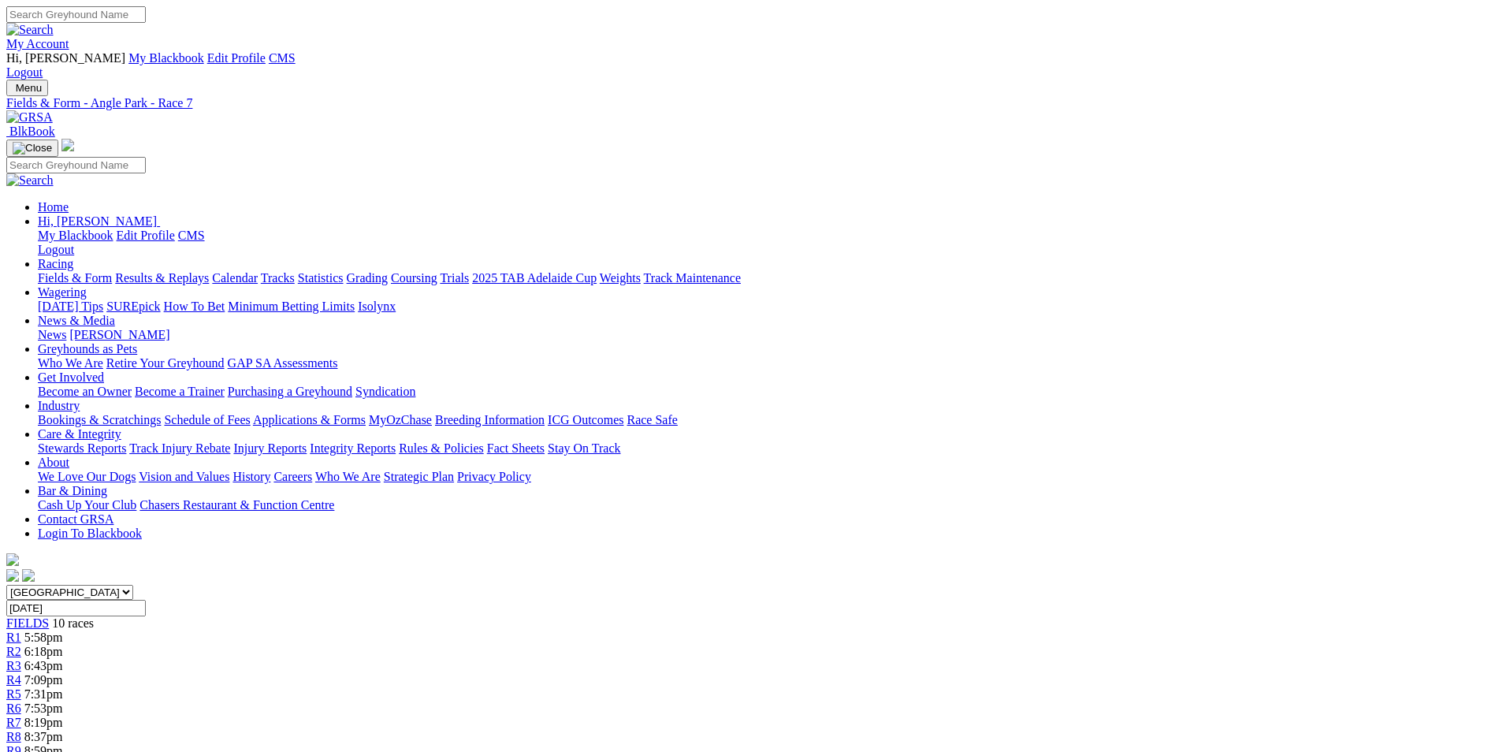
click at [1008, 730] on div "R8 8:37pm" at bounding box center [747, 737] width 1482 height 14
drag, startPoint x: 595, startPoint y: 642, endPoint x: 829, endPoint y: 691, distance: 239.1
copy p "This is over the 530M and Dakota Rylen (2) can bounce back from his poor run he…"
click at [1117, 744] on div "R9 8:59pm" at bounding box center [747, 751] width 1482 height 14
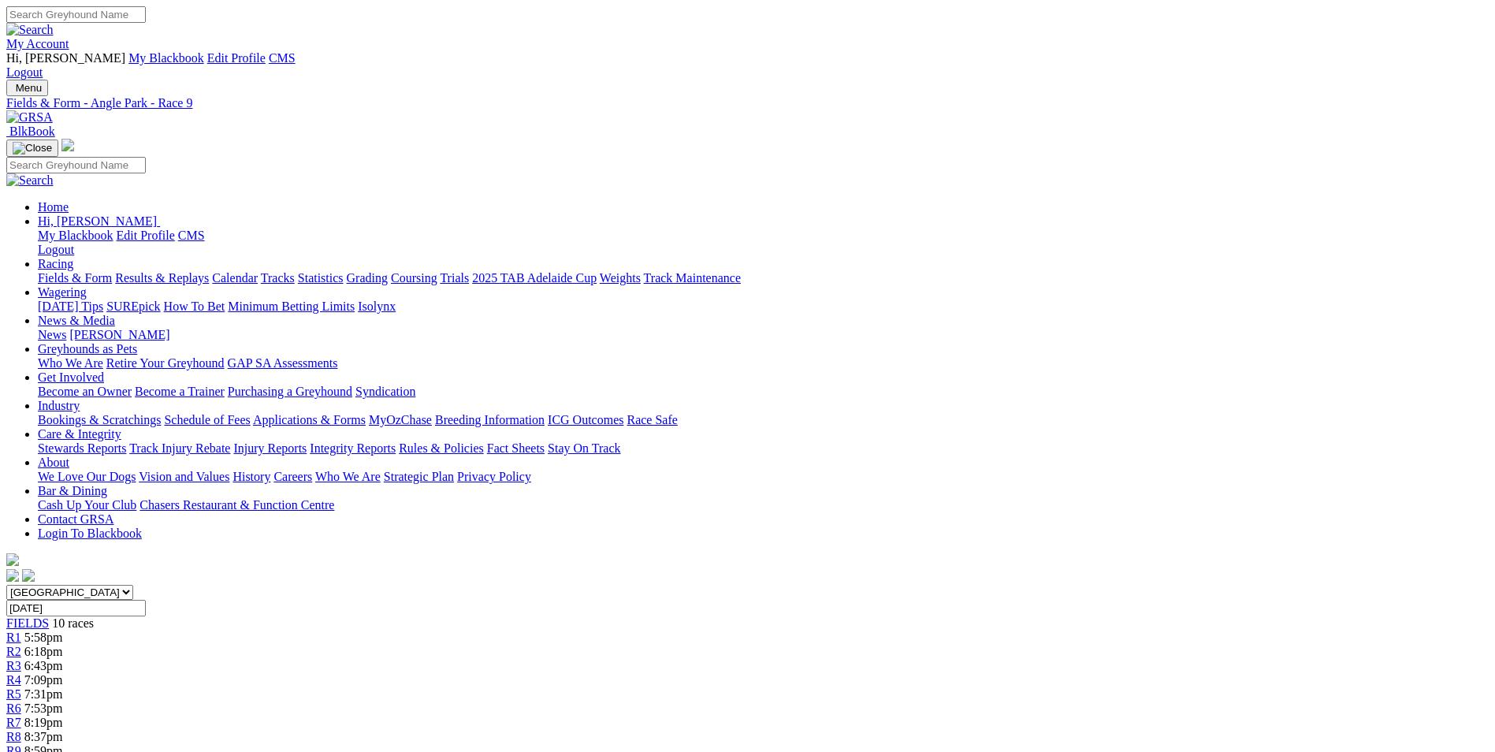
drag, startPoint x: 640, startPoint y: 645, endPoint x: 831, endPoint y: 698, distance: 197.9
copy p "Bree Bree (8) has been runner up at her past two at Murray Bridge over the 395M…"
click at [28, 751] on link "R10" at bounding box center [16, 764] width 21 height 13
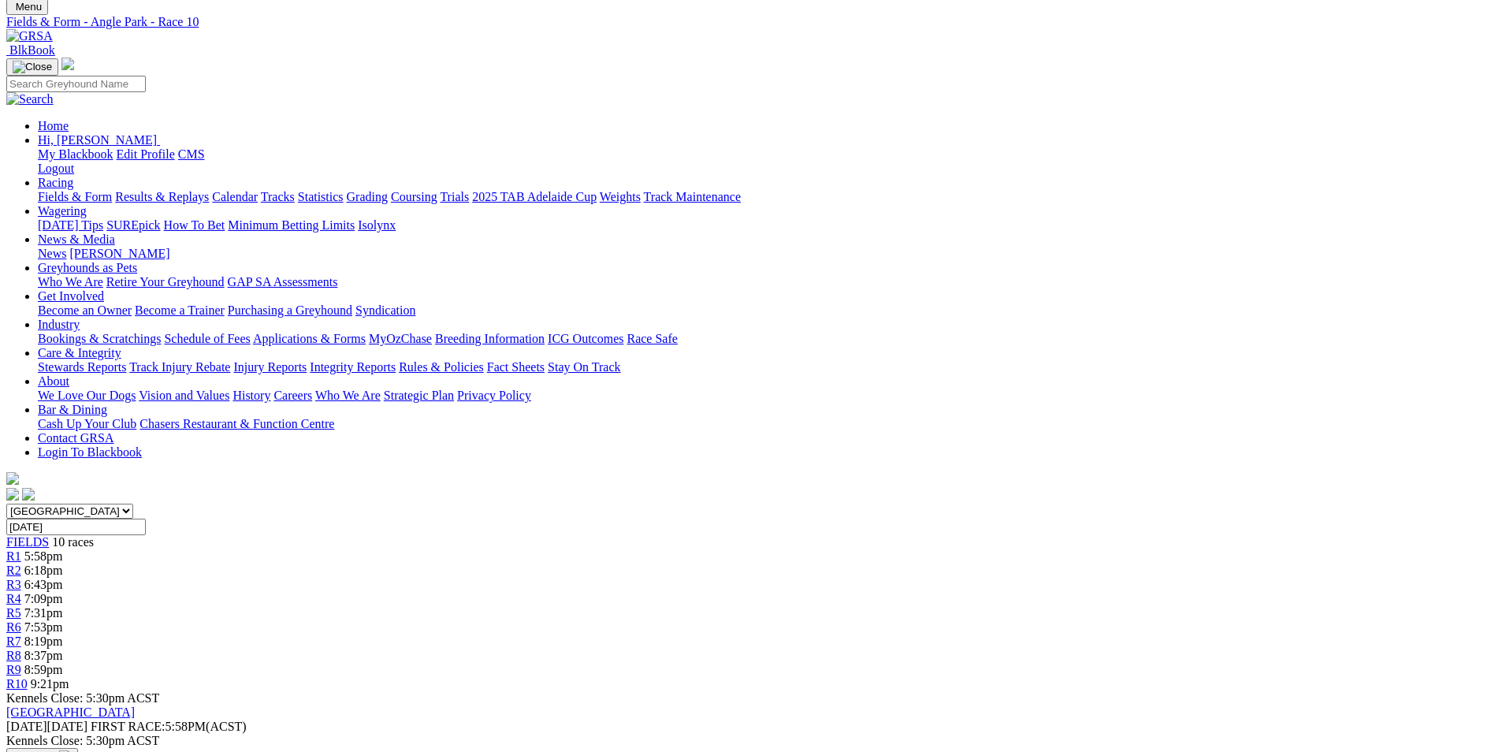
scroll to position [158, 0]
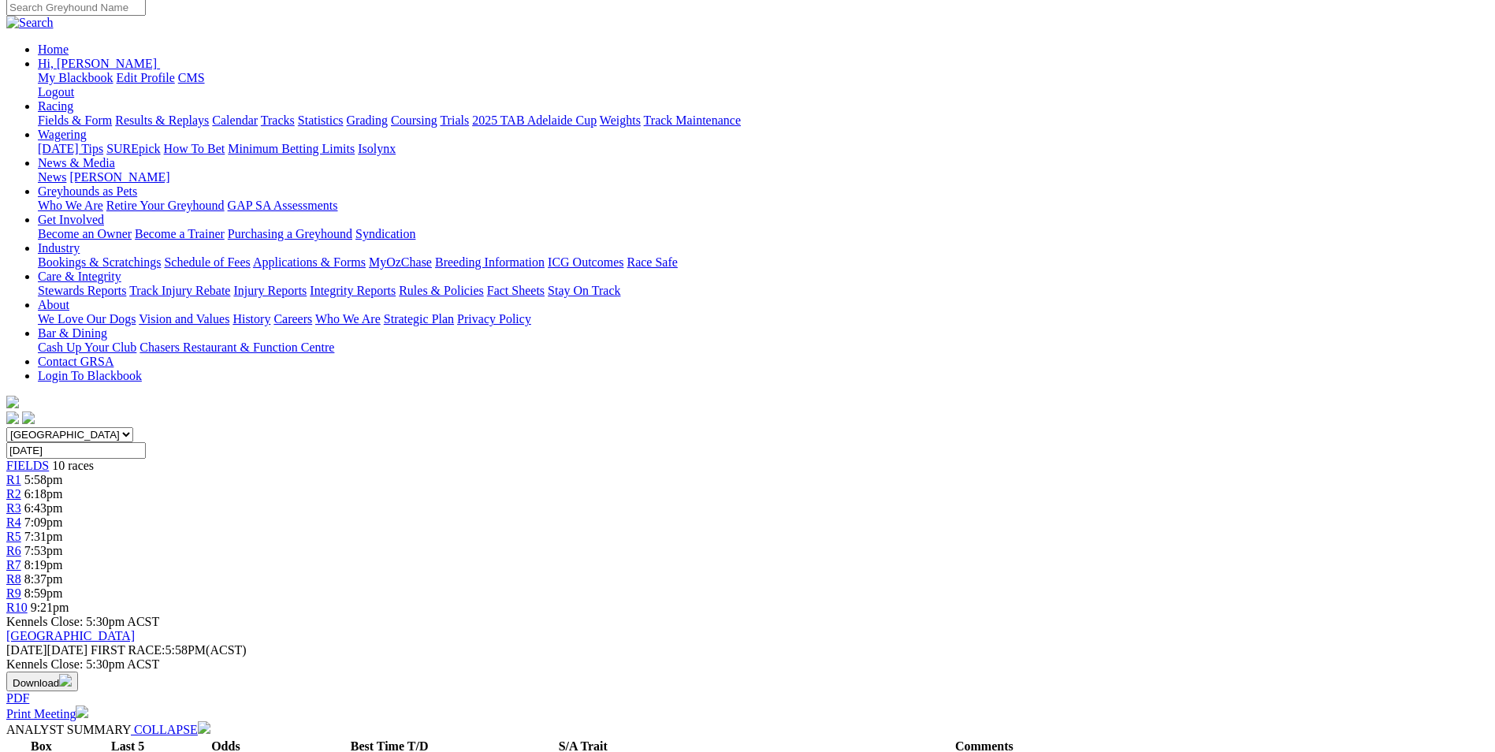
drag, startPoint x: 696, startPoint y: 427, endPoint x: 766, endPoint y: 501, distance: 102.0
copy p "The last of the night and the [PERSON_NAME] team can't be beaten as they have a…"
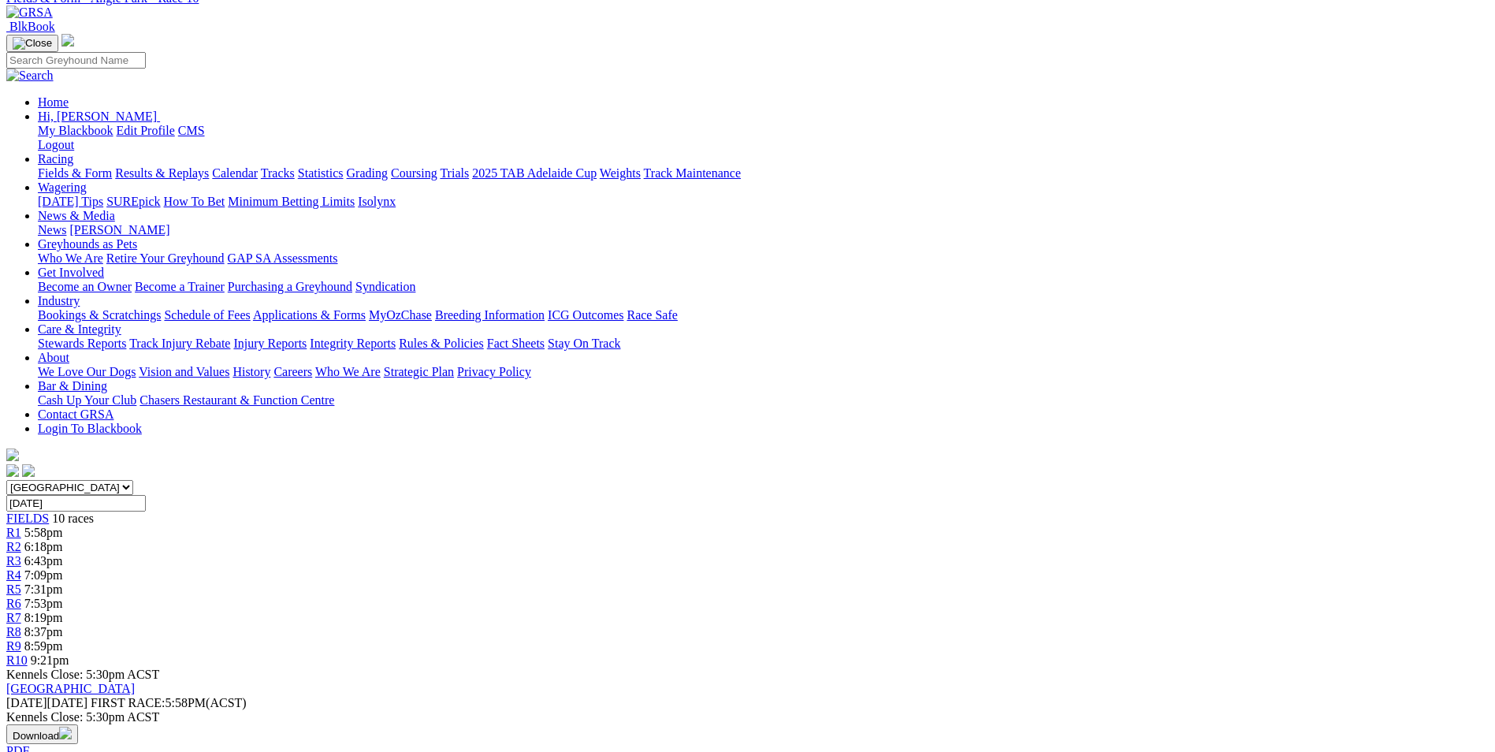
scroll to position [0, 0]
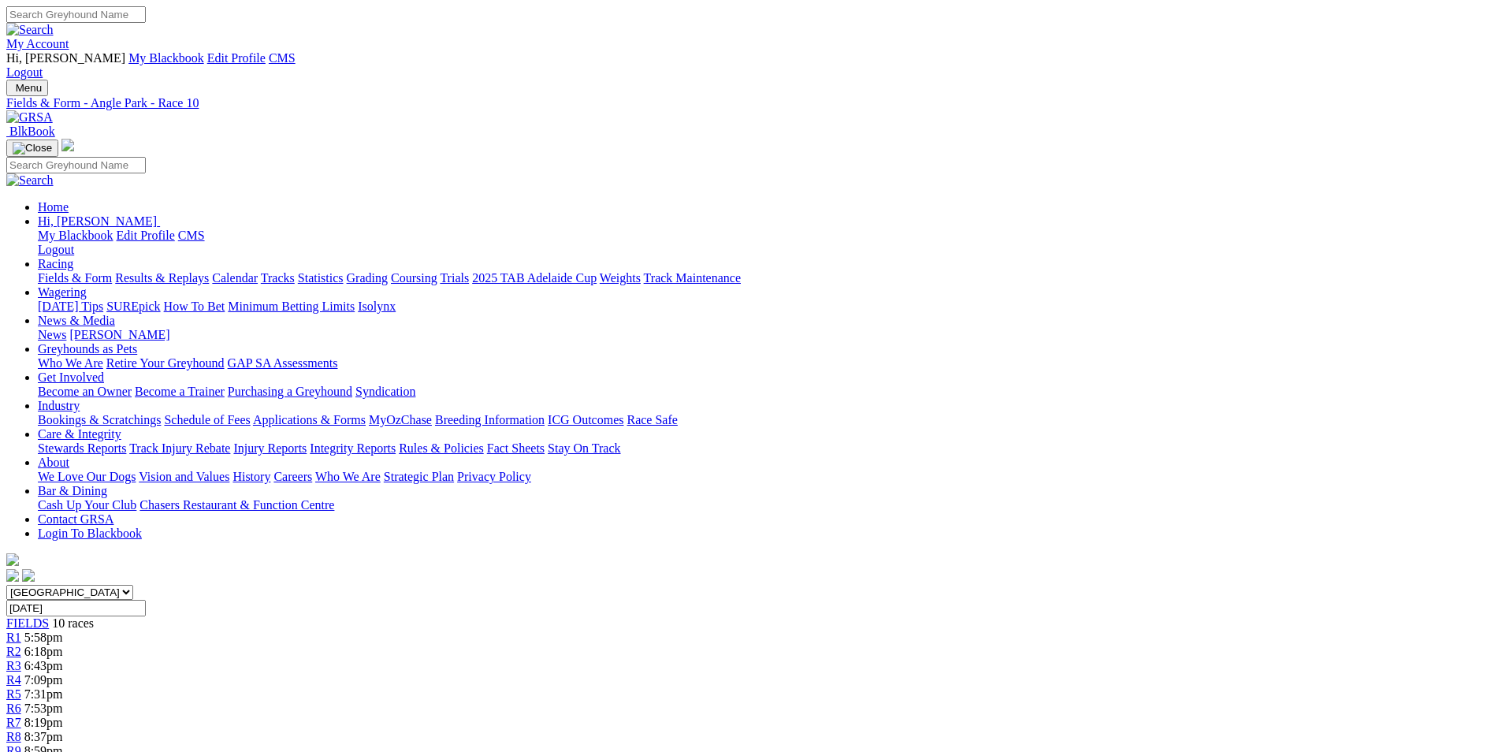
drag, startPoint x: 266, startPoint y: 46, endPoint x: 266, endPoint y: 57, distance: 11.1
click at [266, 80] on div "Menu Fields & Form - Angle Park - Race 10 BlkBook Home Hi, Martyn My Blackbook …" at bounding box center [747, 332] width 1482 height 505
click at [53, 110] on img at bounding box center [29, 117] width 46 height 14
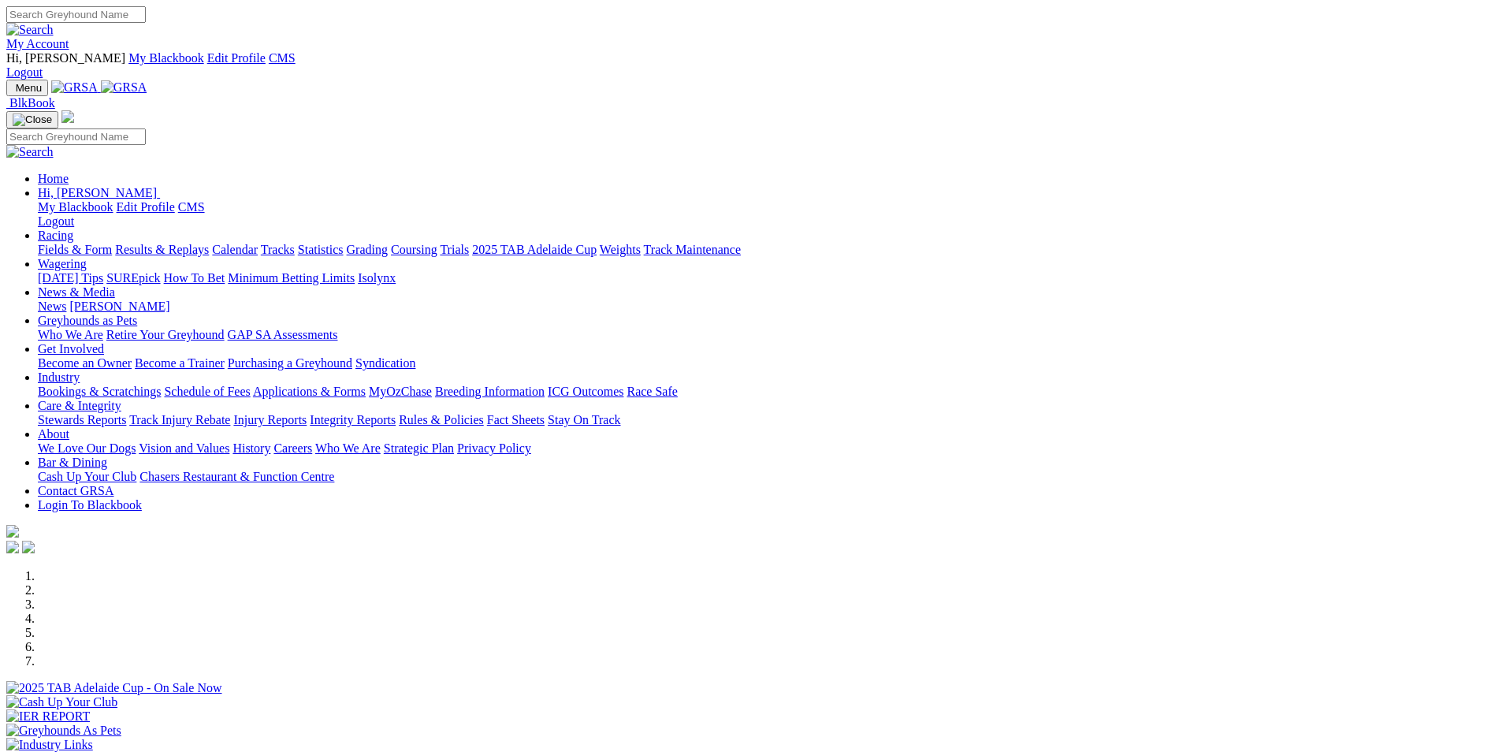
scroll to position [473, 0]
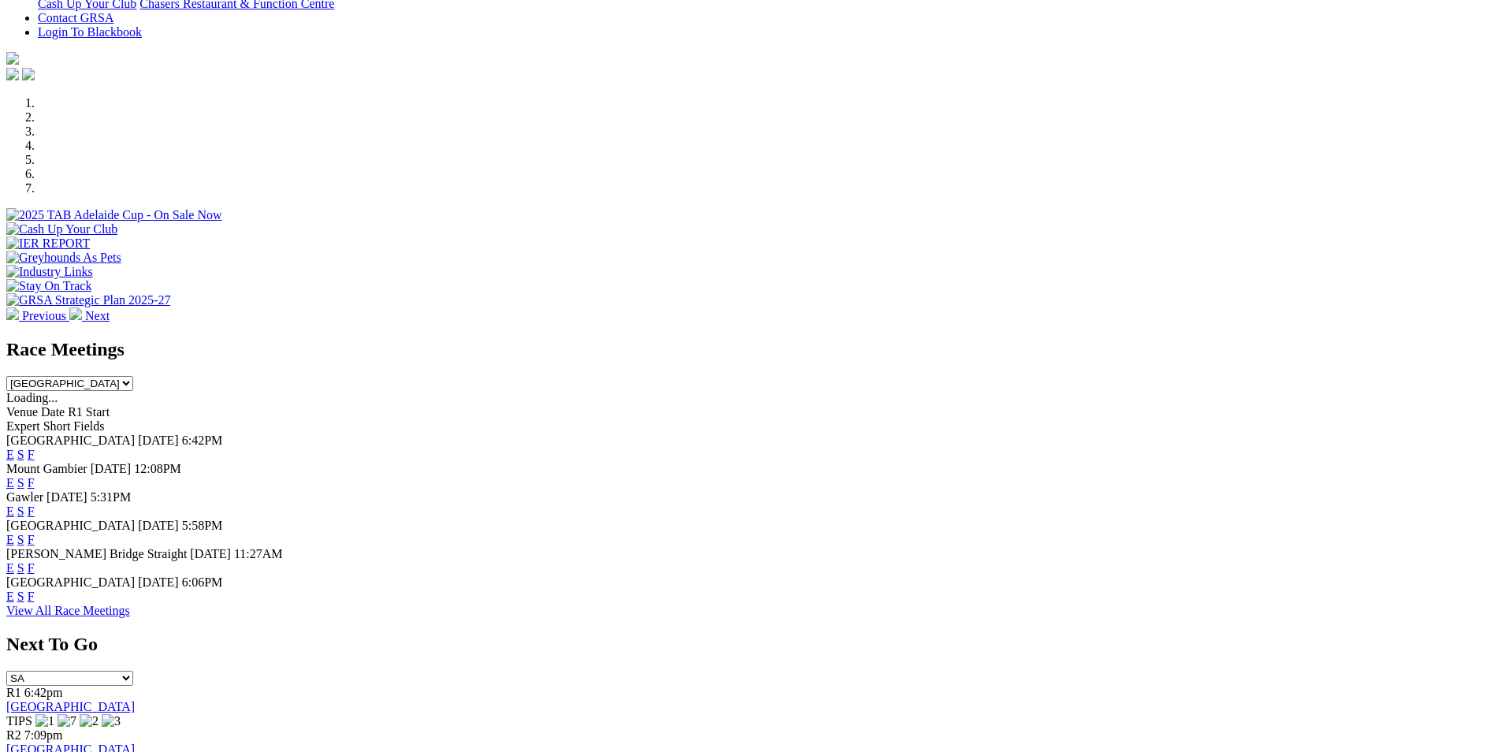
click at [14, 561] on link "E" at bounding box center [10, 567] width 8 height 13
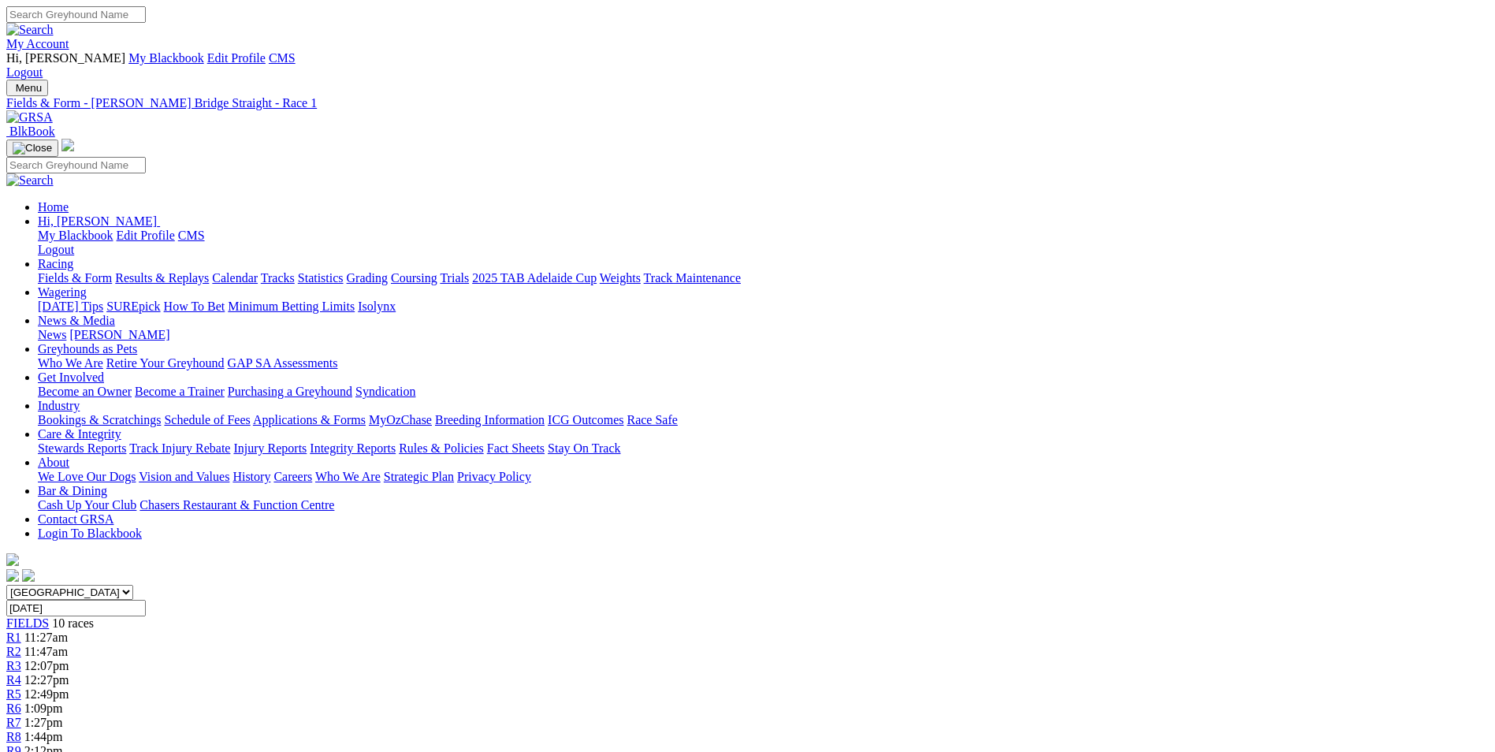
click at [68, 645] on span "11:47am" at bounding box center [45, 651] width 43 height 13
click at [557, 659] on div "R3 12:07pm" at bounding box center [747, 666] width 1482 height 14
